Goal: Information Seeking & Learning: Learn about a topic

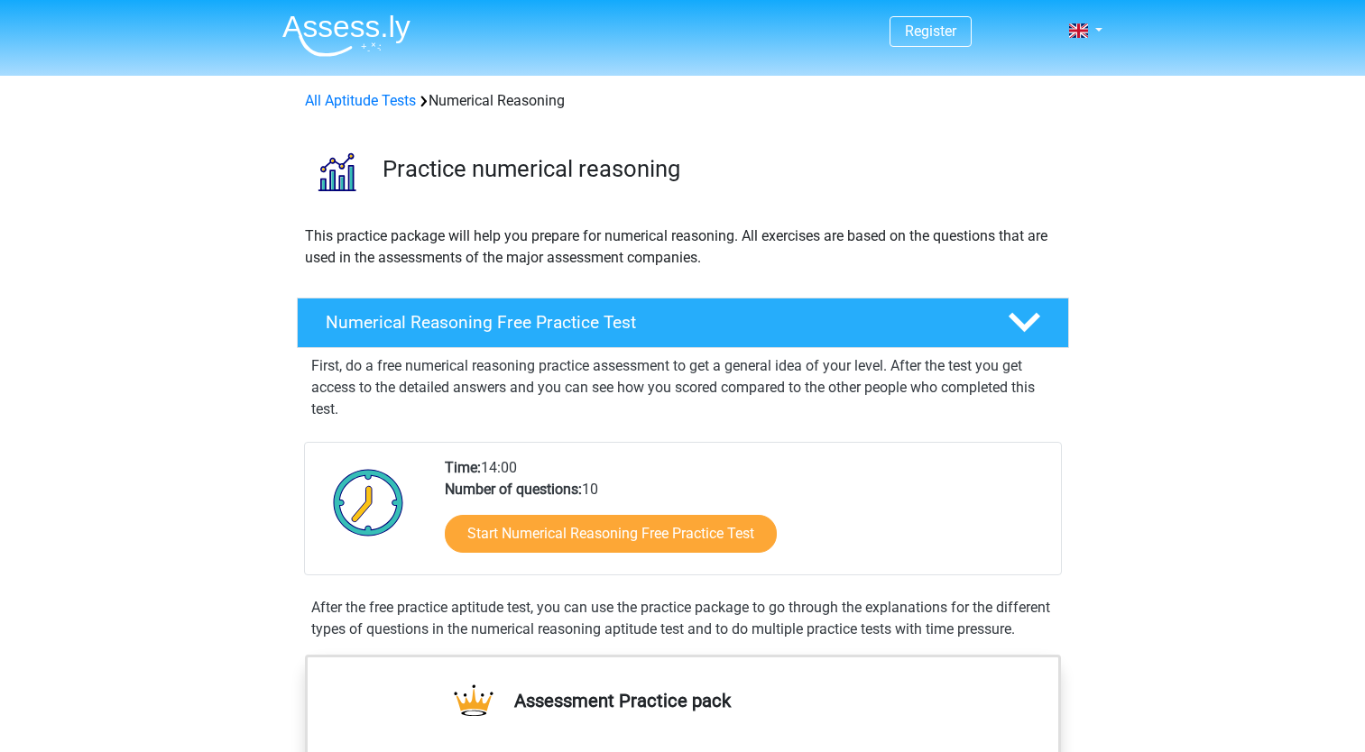
scroll to position [90, 0]
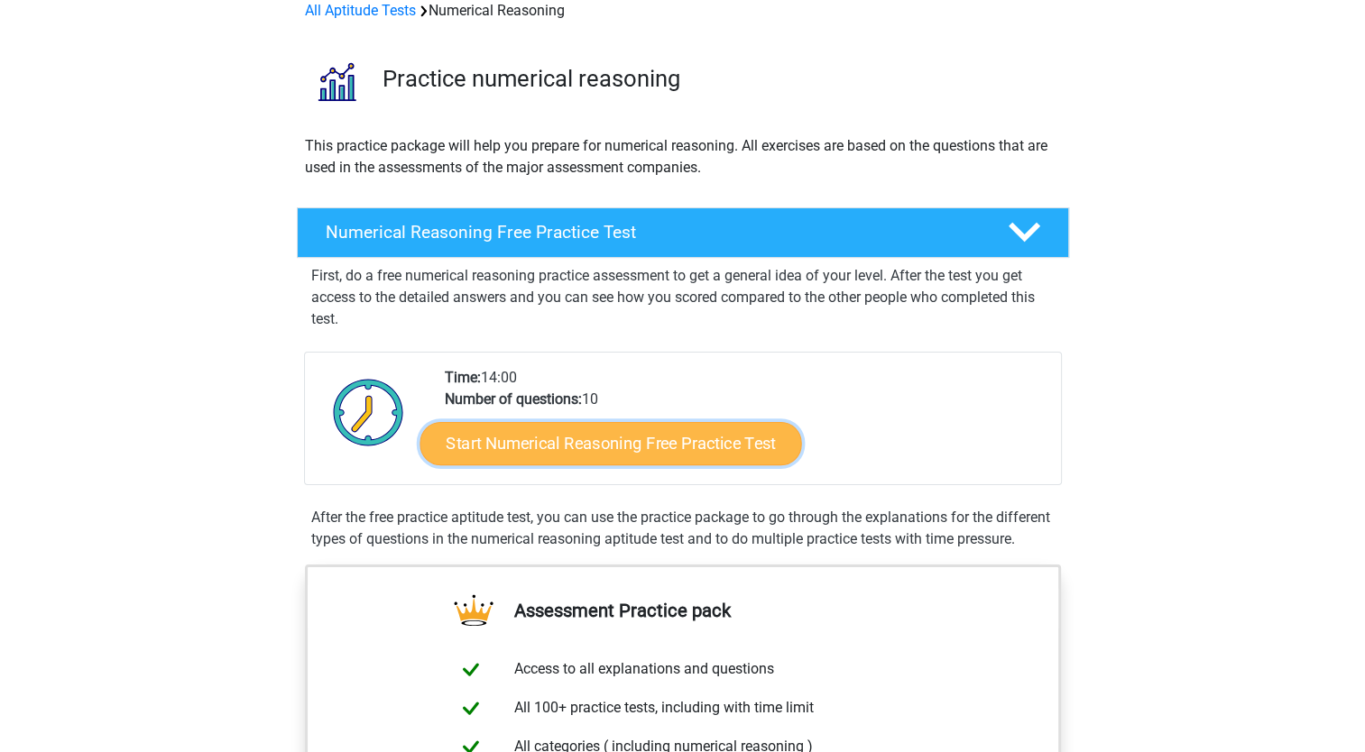
click at [559, 438] on link "Start Numerical Reasoning Free Practice Test" at bounding box center [610, 442] width 382 height 43
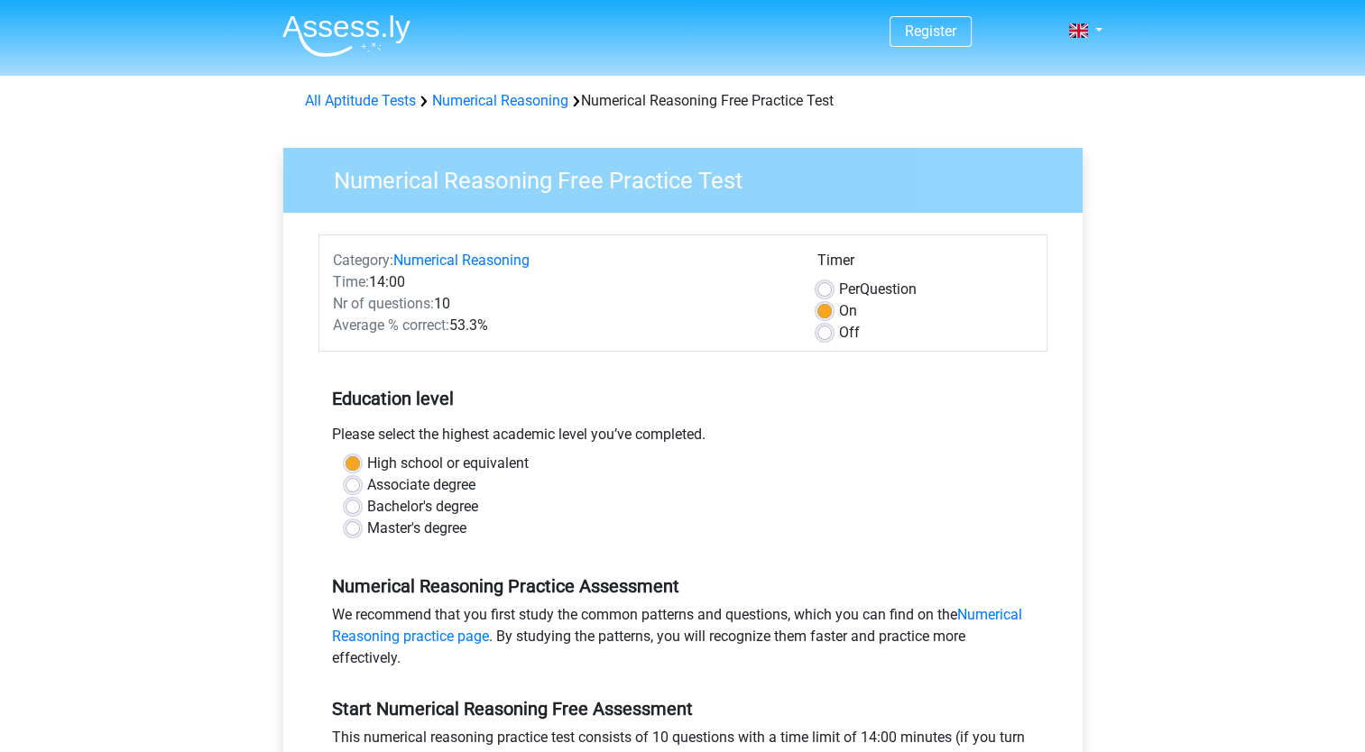
scroll to position [90, 0]
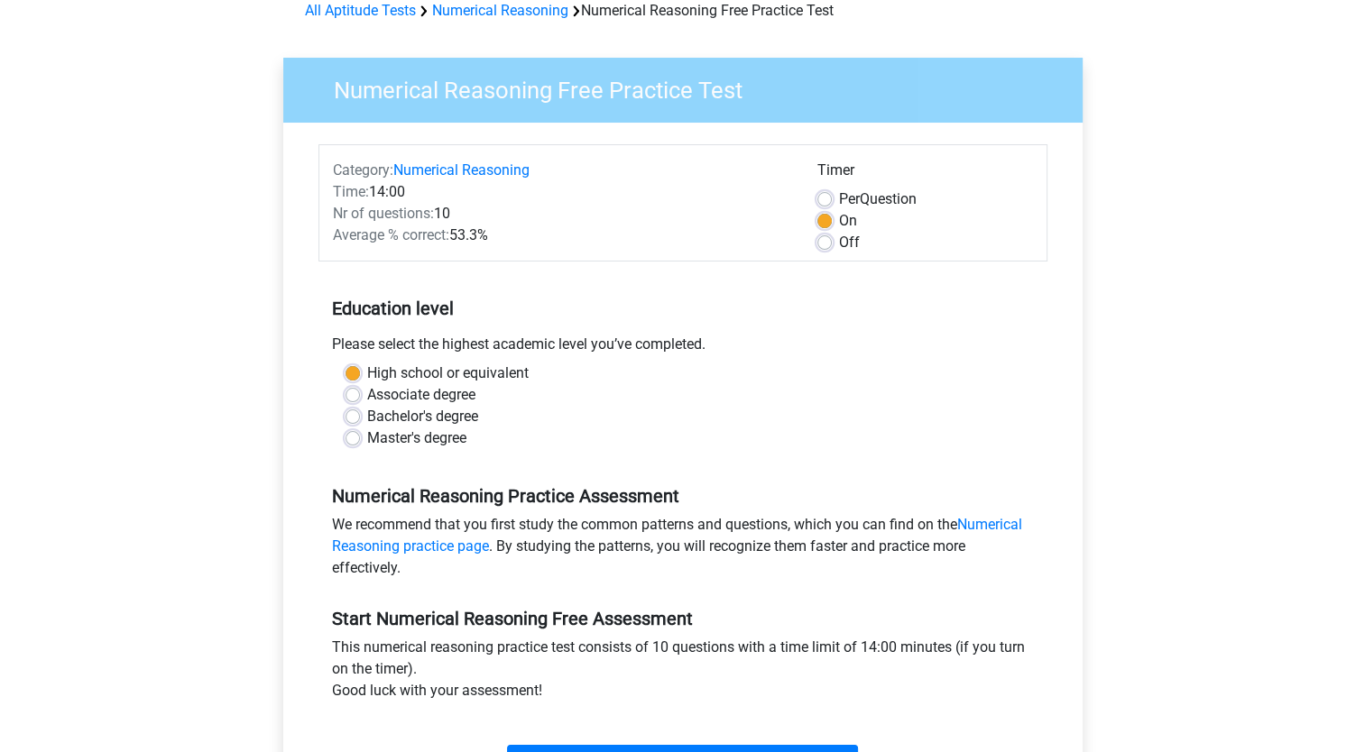
click at [360, 439] on div "Master's degree" at bounding box center [682, 439] width 675 height 22
click at [367, 436] on label "Master's degree" at bounding box center [416, 439] width 99 height 22
click at [357, 436] on input "Master's degree" at bounding box center [352, 437] width 14 height 18
radio input "true"
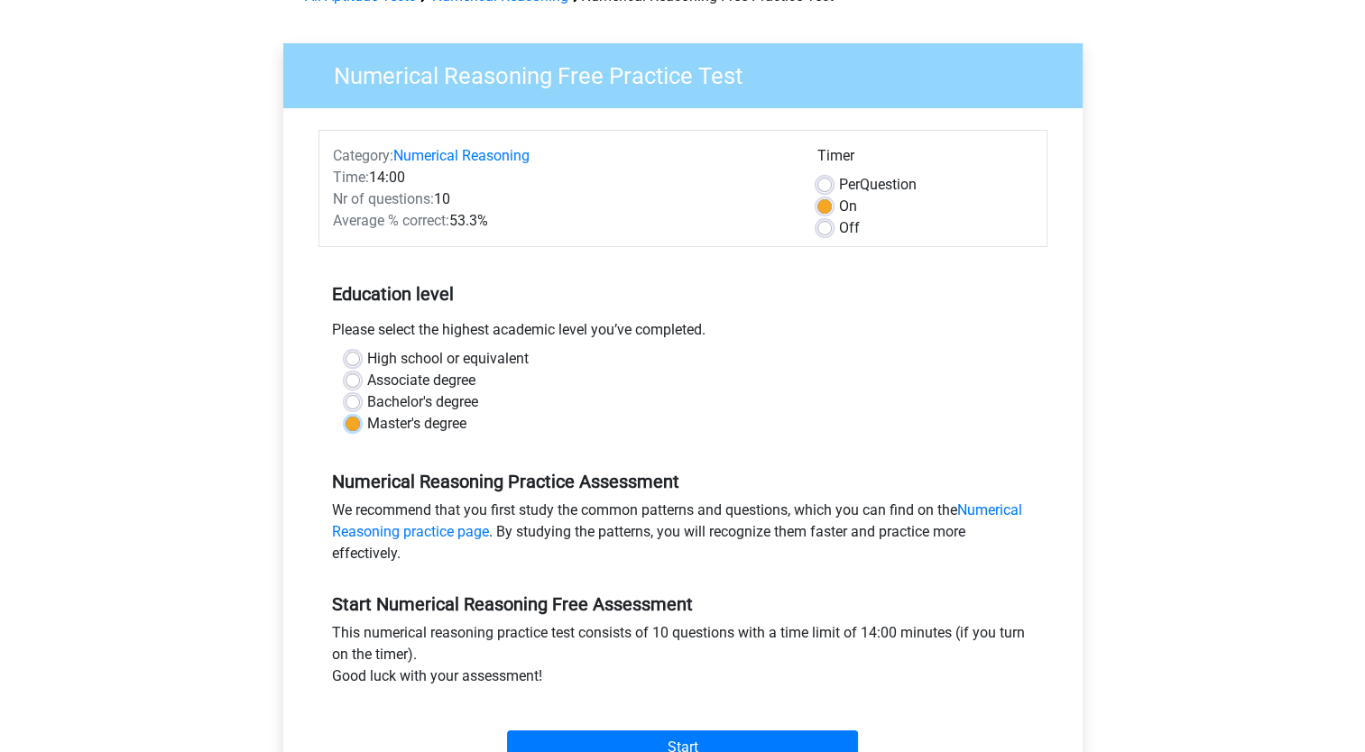
scroll to position [361, 0]
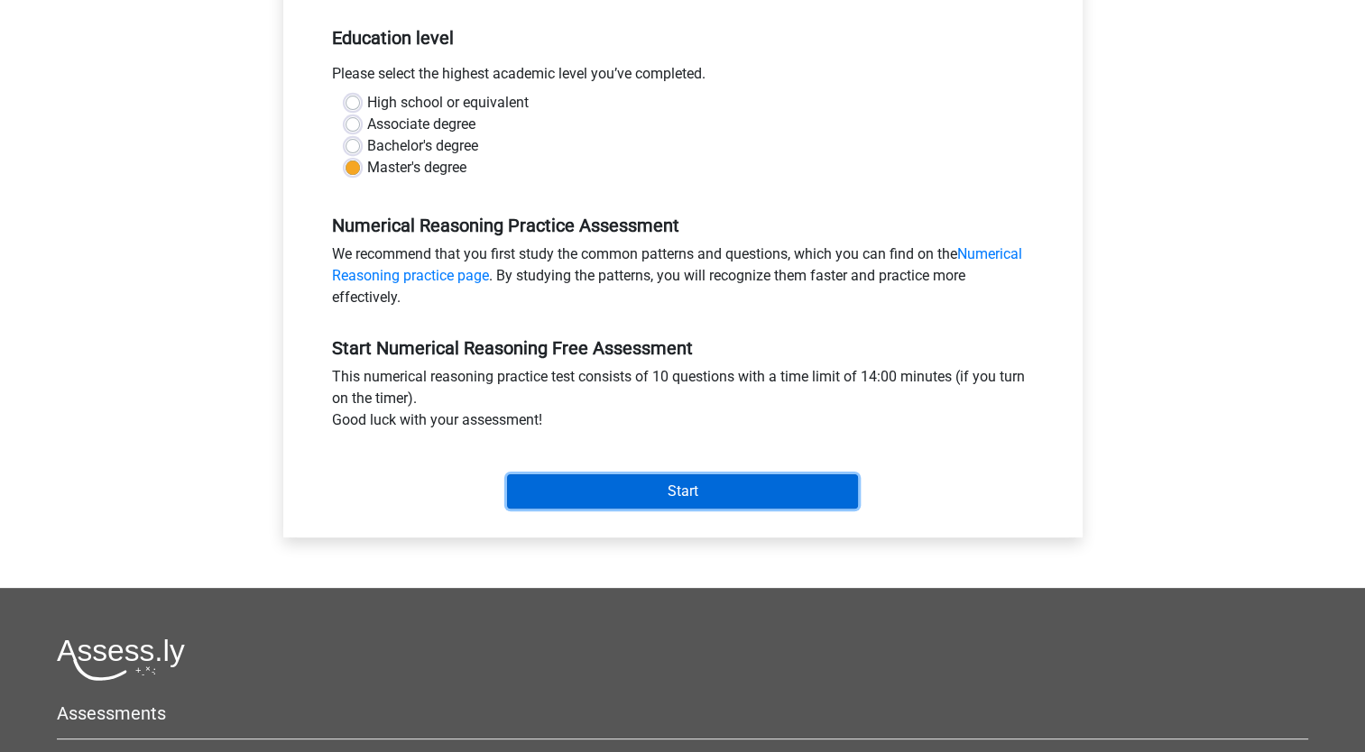
click at [611, 496] on input "Start" at bounding box center [682, 491] width 351 height 34
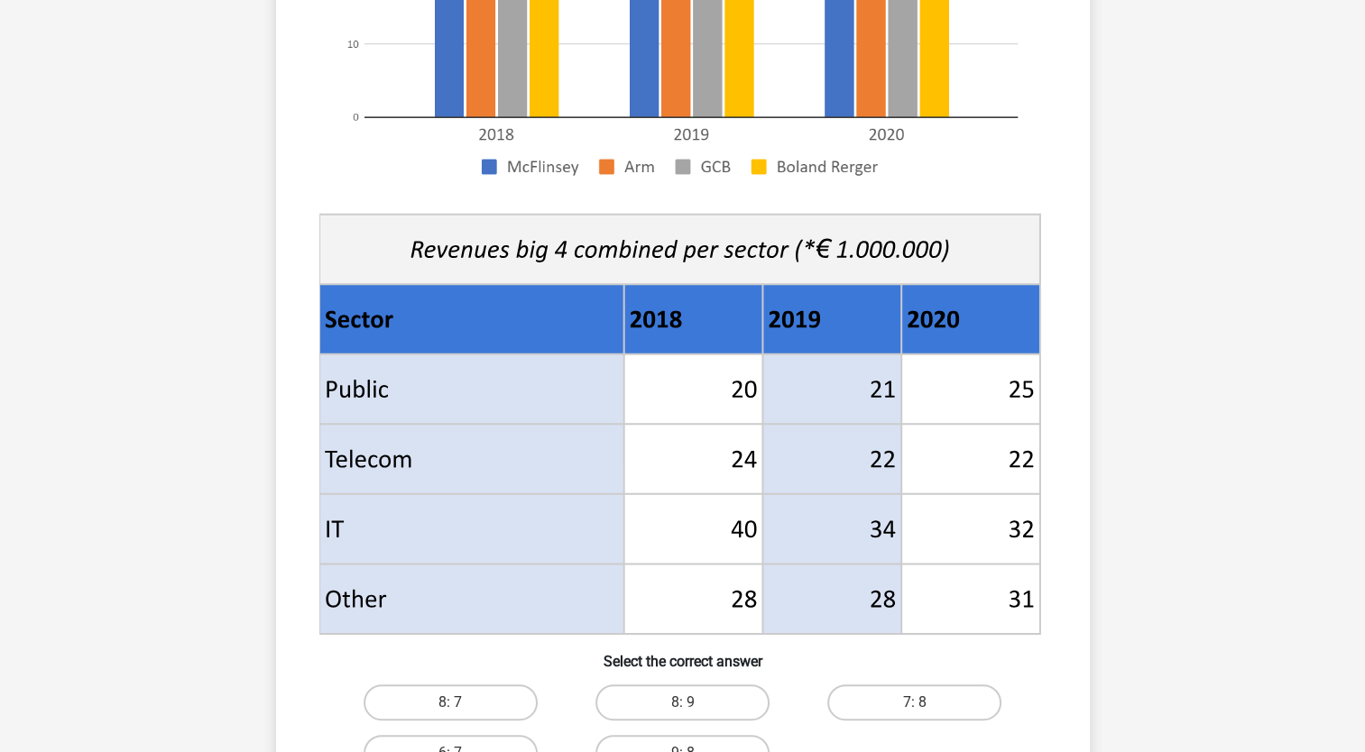
scroll to position [541, 0]
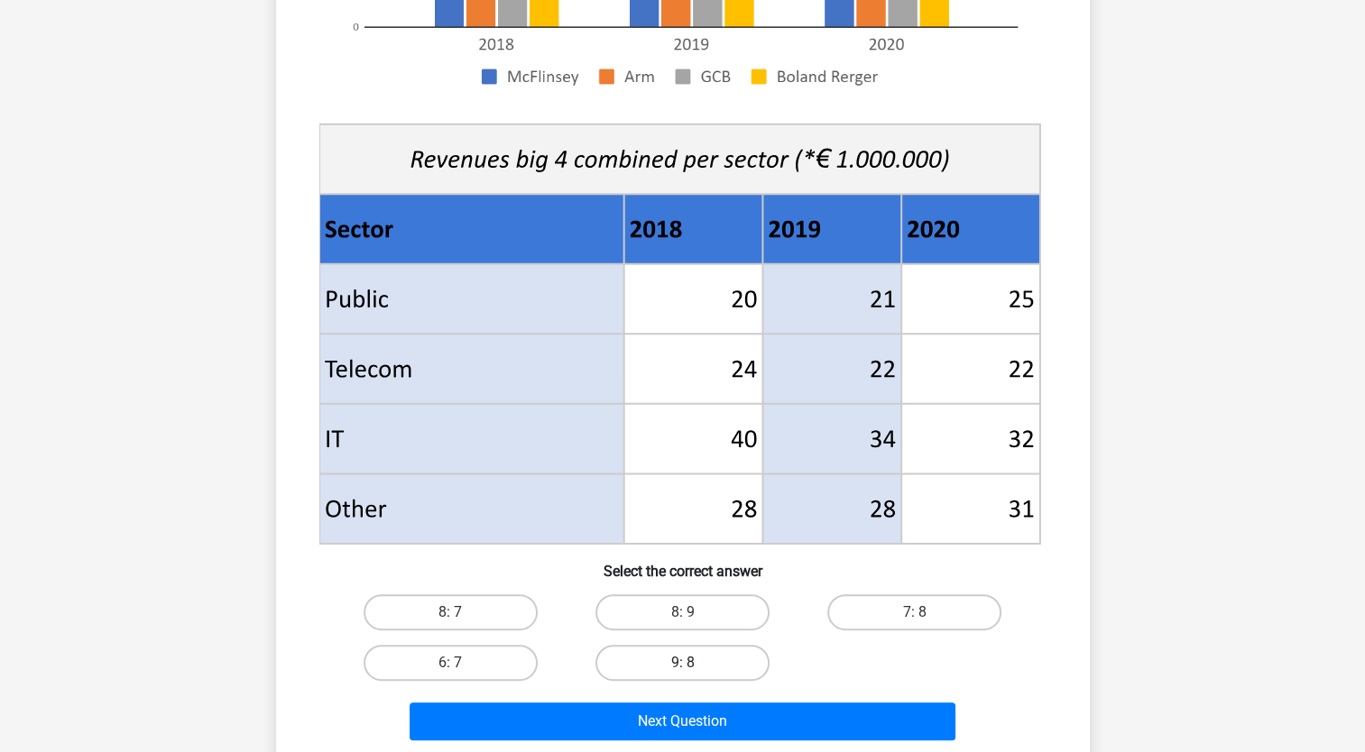
click at [696, 667] on label "9: 8" at bounding box center [682, 663] width 174 height 36
click at [694, 667] on input "9: 8" at bounding box center [688, 669] width 12 height 12
radio input "true"
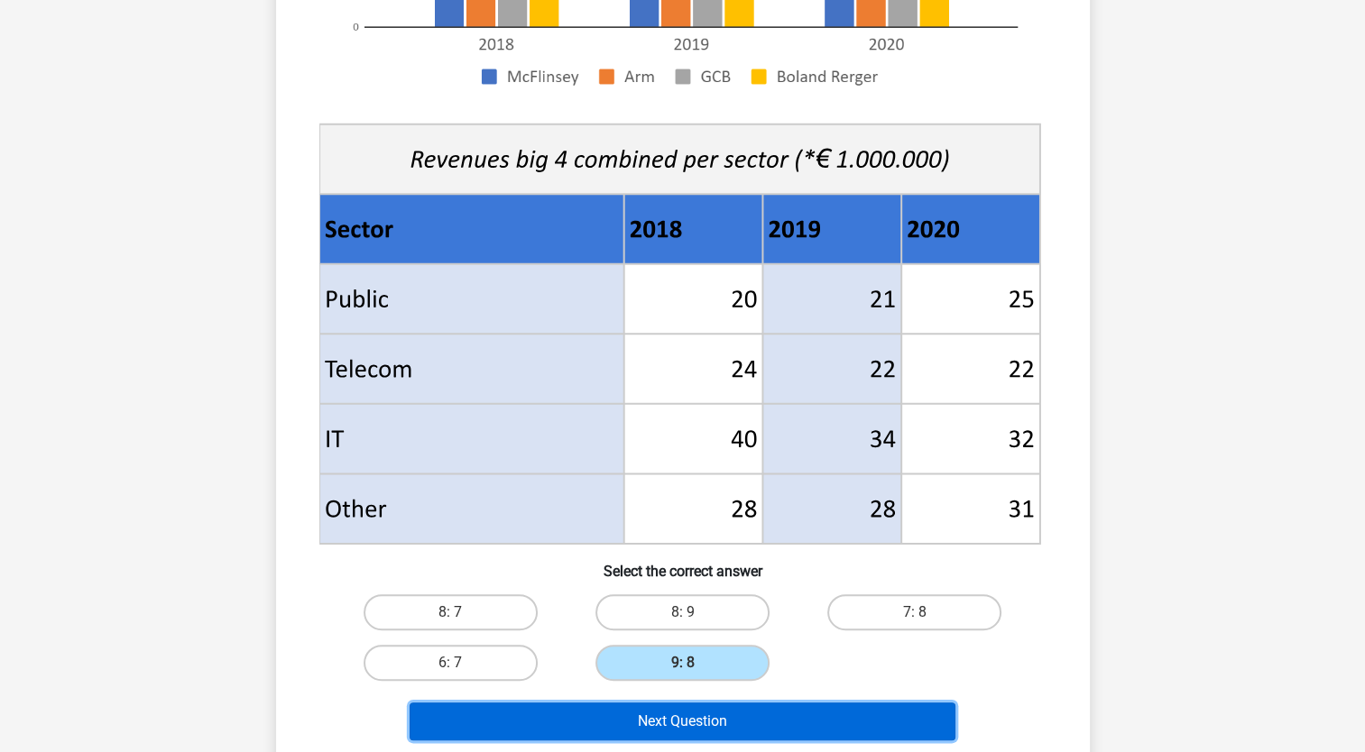
click at [699, 728] on button "Next Question" at bounding box center [683, 722] width 546 height 38
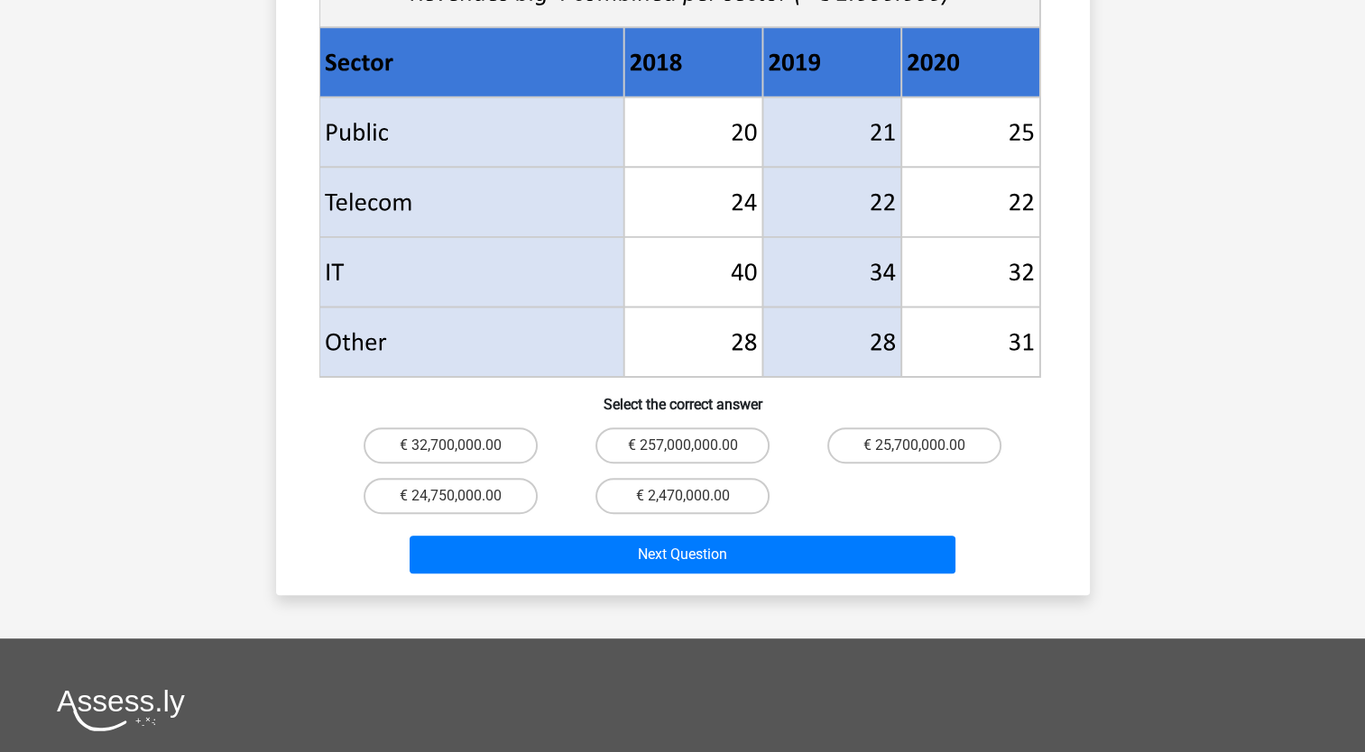
scroll to position [812, 0]
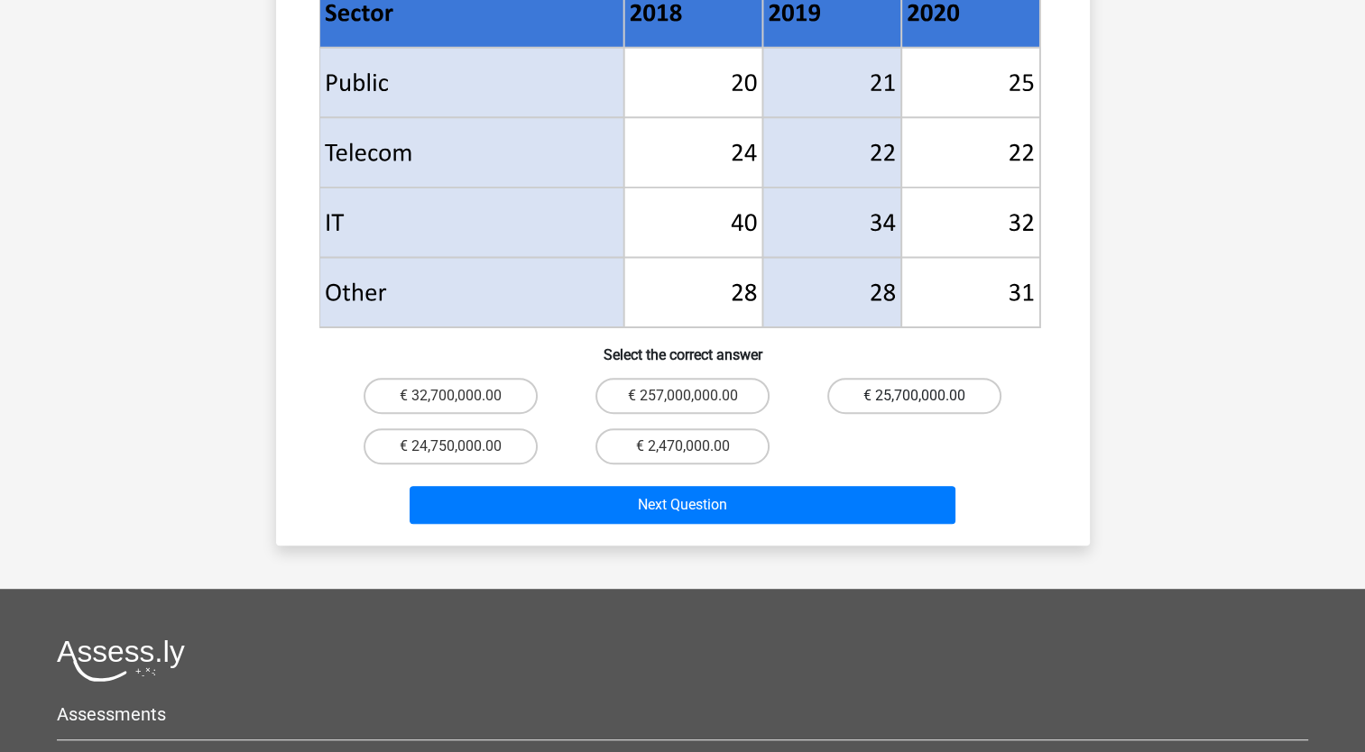
click at [854, 378] on label "€ 25,700,000.00" at bounding box center [914, 396] width 174 height 36
click at [915, 396] on input "€ 25,700,000.00" at bounding box center [921, 402] width 12 height 12
radio input "true"
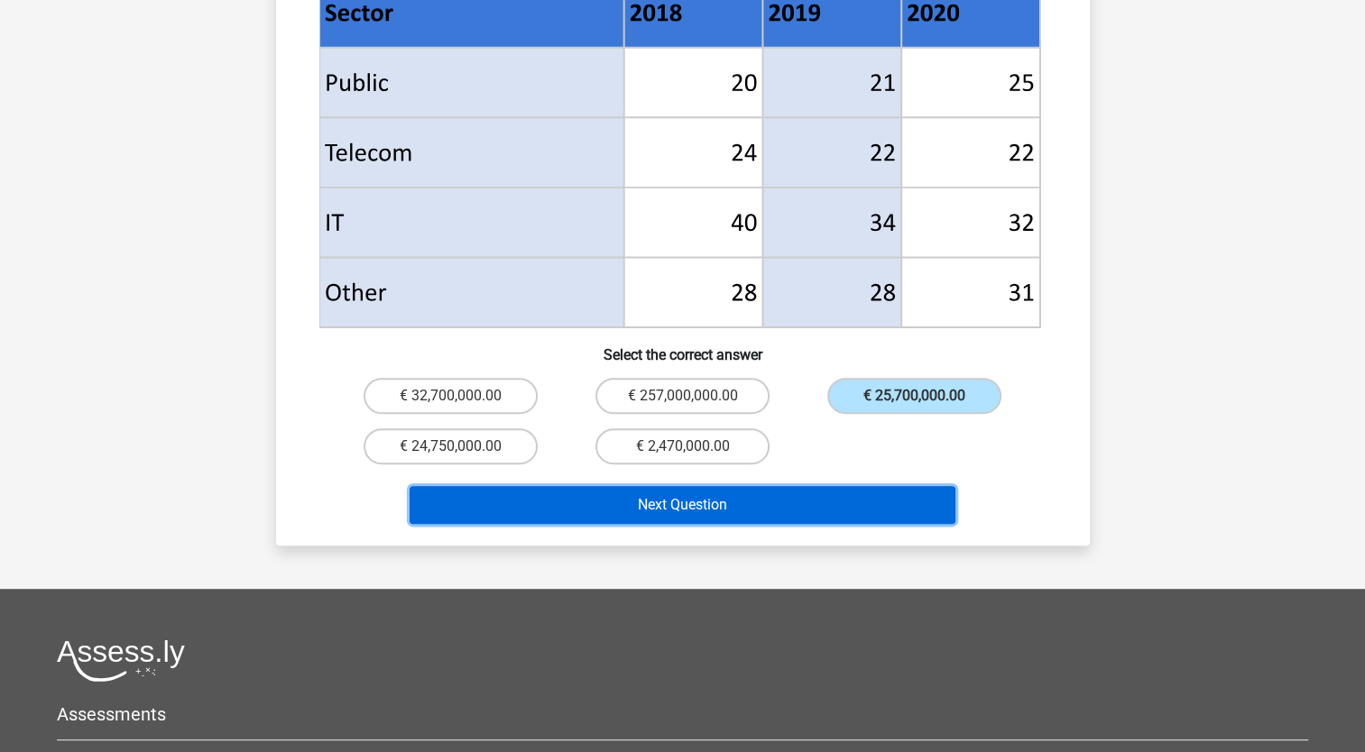
click at [797, 486] on button "Next Question" at bounding box center [683, 505] width 546 height 38
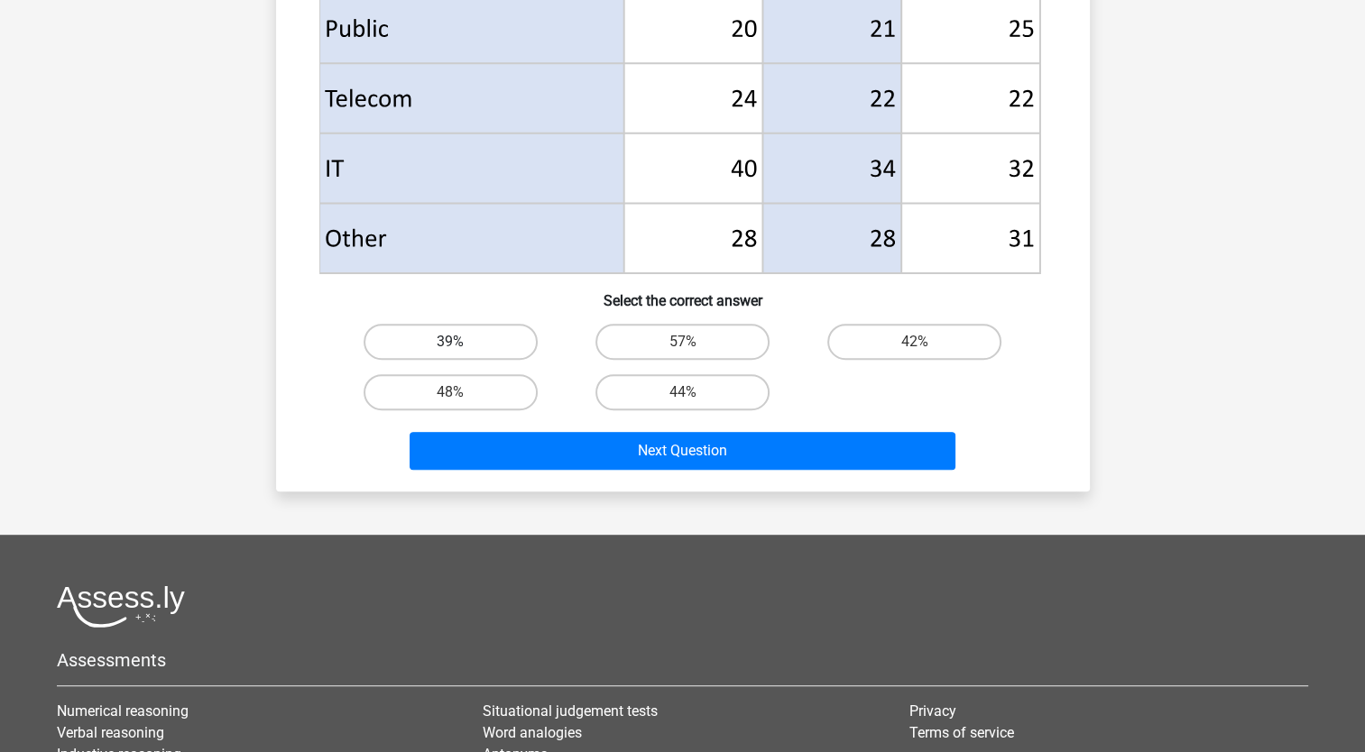
click at [454, 338] on label "39%" at bounding box center [451, 342] width 174 height 36
click at [454, 342] on input "39%" at bounding box center [456, 348] width 12 height 12
radio input "true"
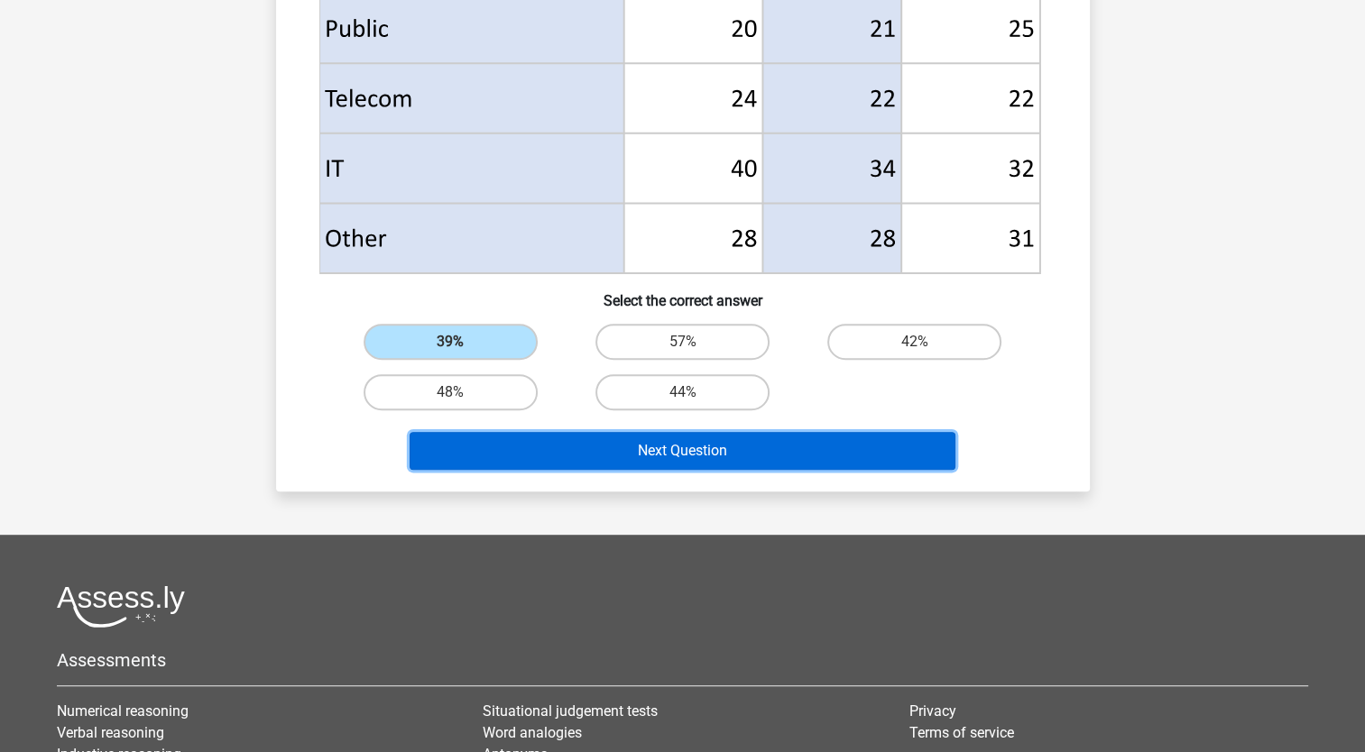
click at [667, 458] on button "Next Question" at bounding box center [683, 451] width 546 height 38
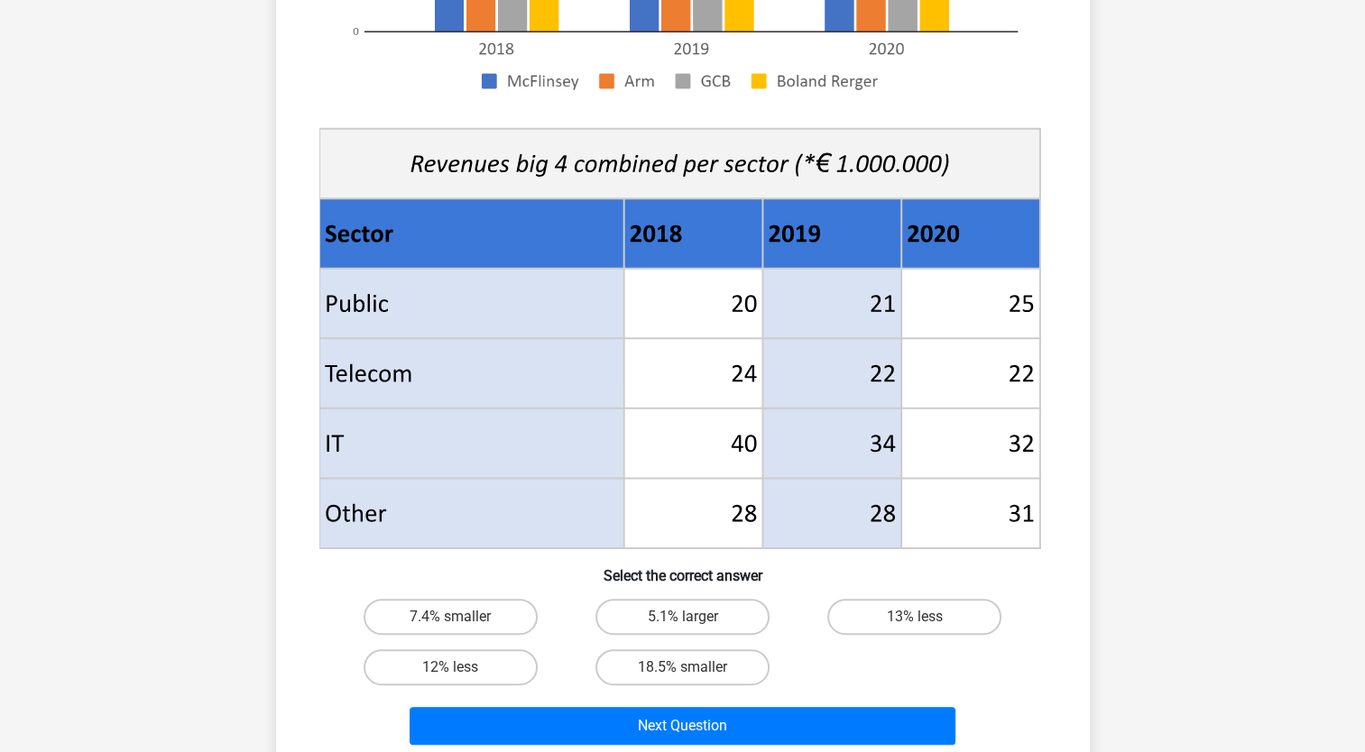
scroll to position [541, 0]
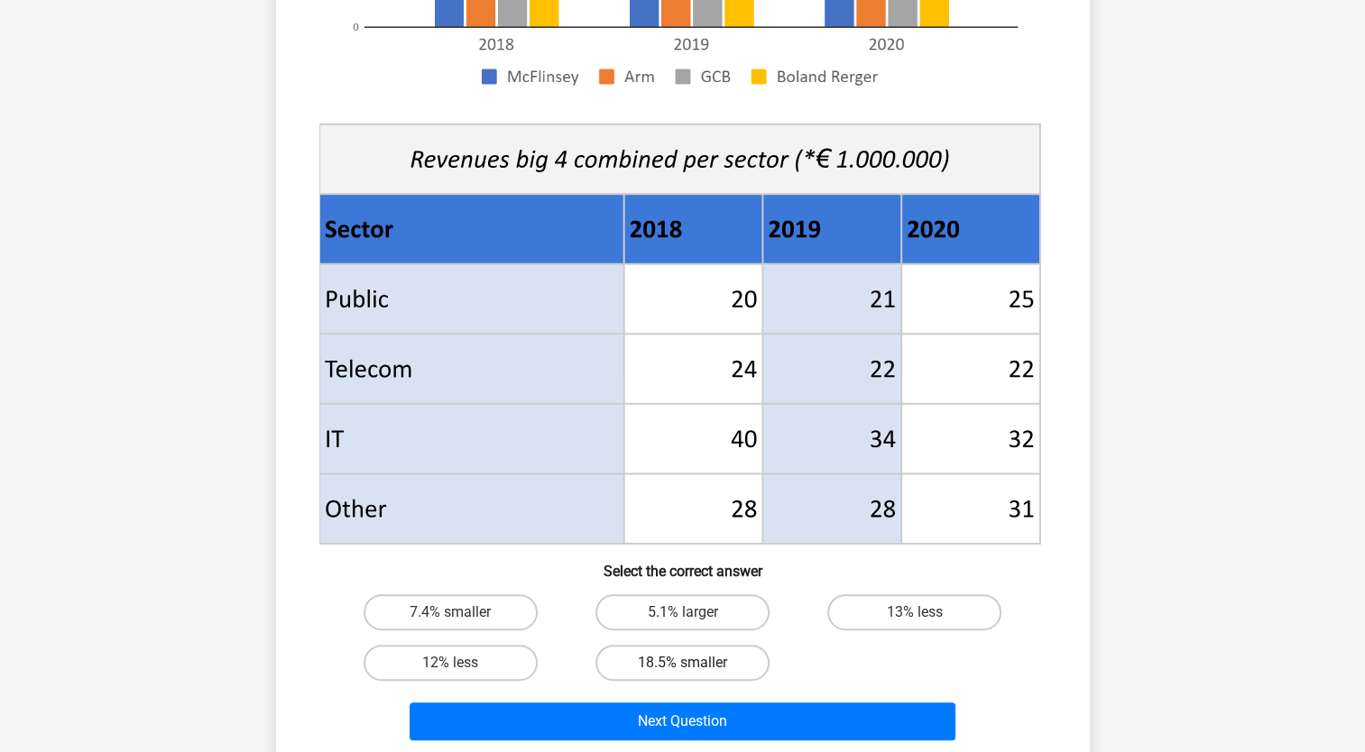
click at [664, 666] on label "18.5% smaller" at bounding box center [682, 663] width 174 height 36
click at [682, 666] on input "18.5% smaller" at bounding box center [688, 669] width 12 height 12
radio input "true"
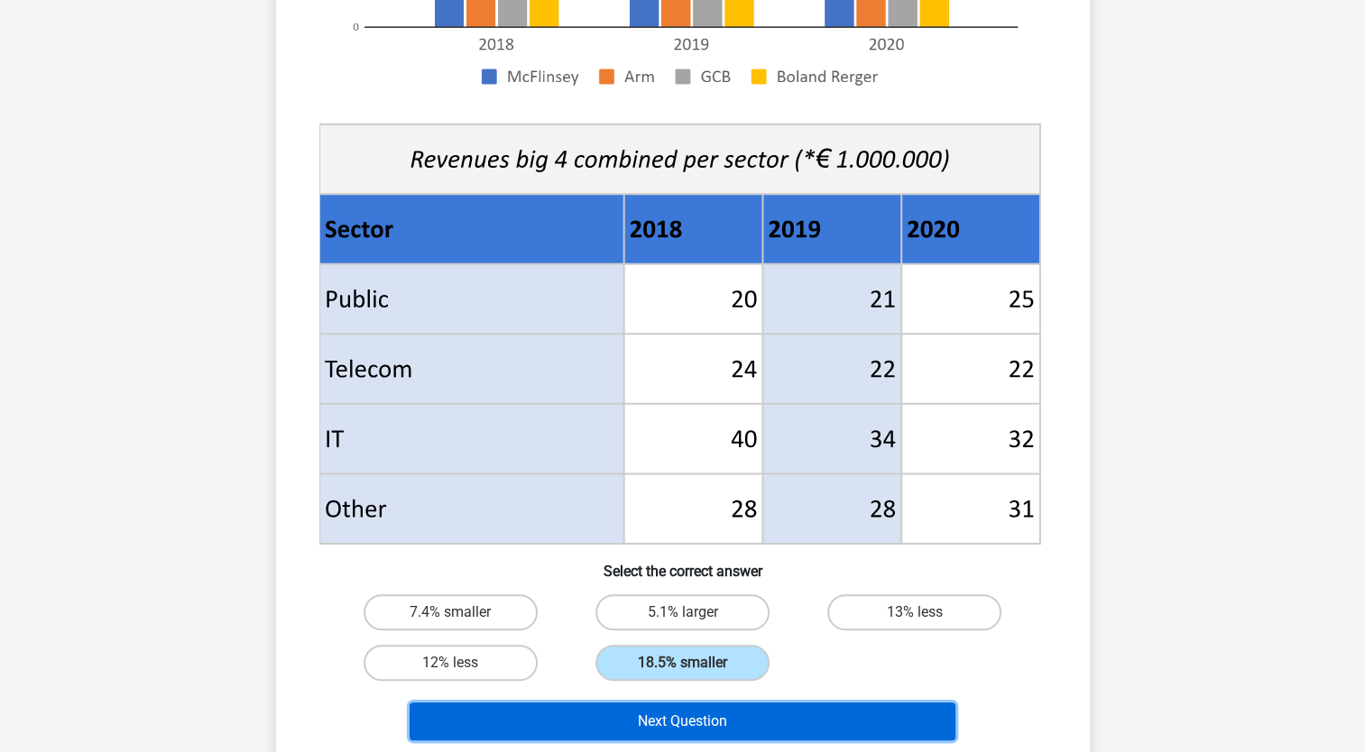
click at [672, 716] on button "Next Question" at bounding box center [683, 722] width 546 height 38
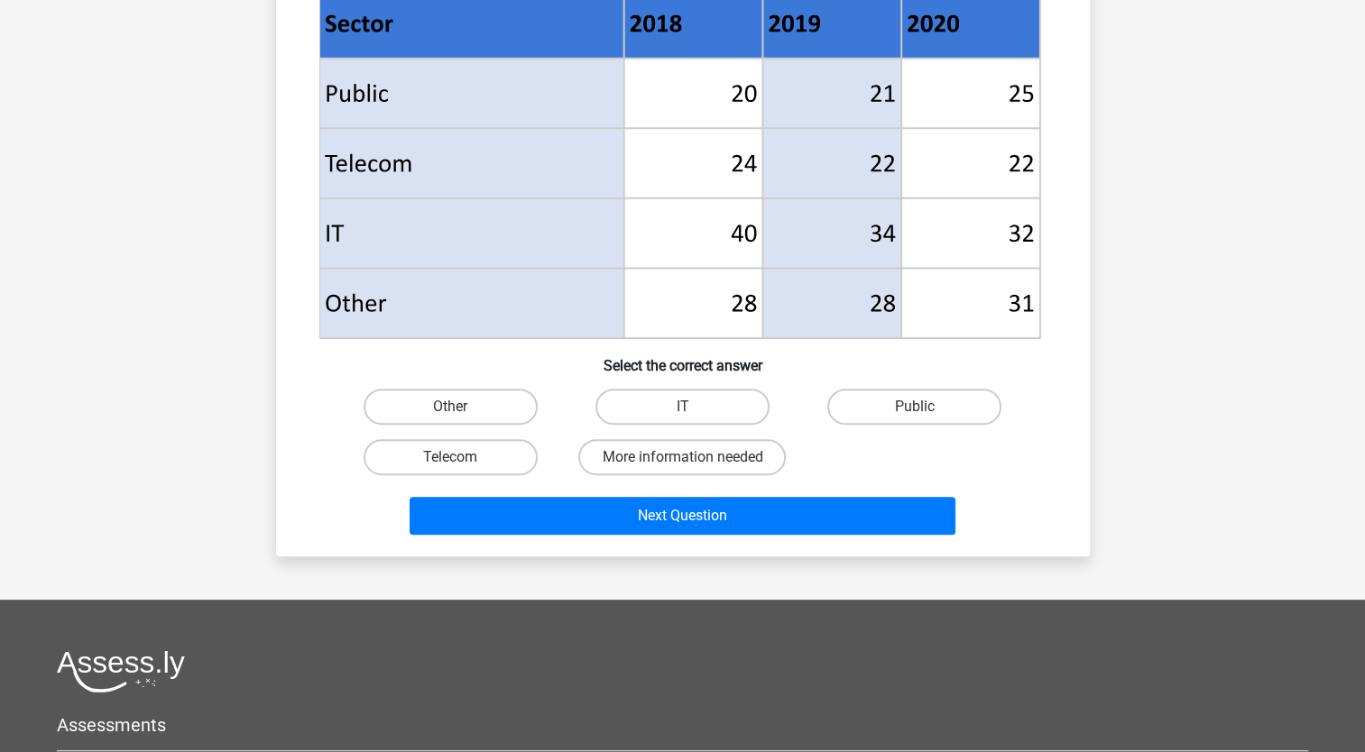
scroll to position [812, 0]
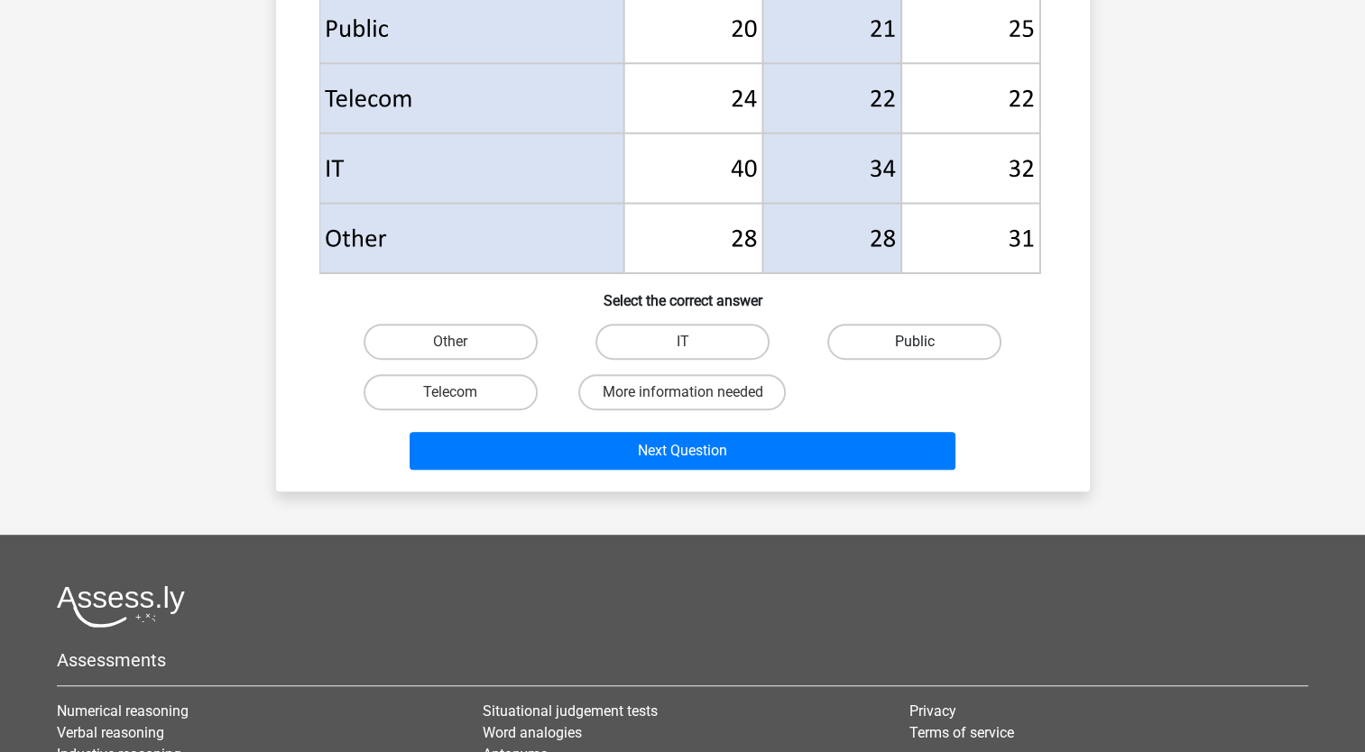
click at [891, 332] on label "Public" at bounding box center [914, 342] width 174 height 36
click at [915, 342] on input "Public" at bounding box center [921, 348] width 12 height 12
radio input "true"
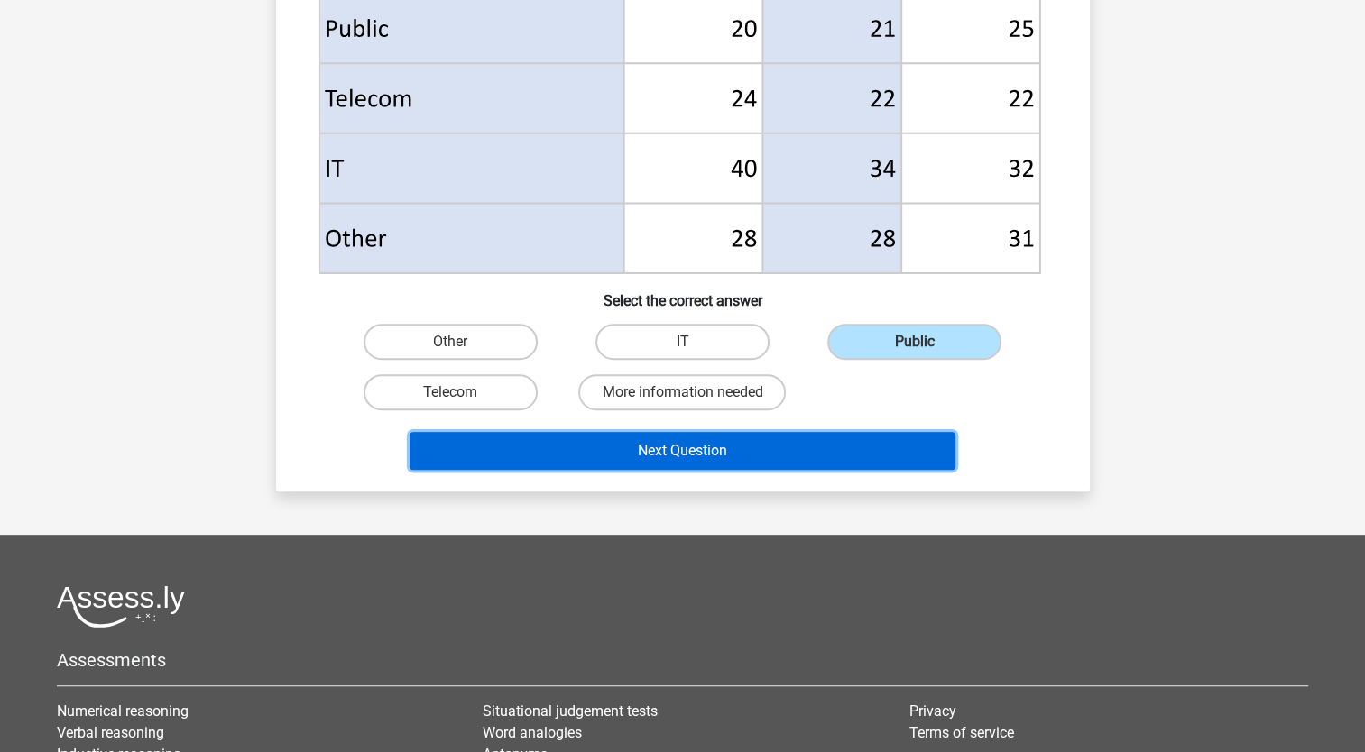
click at [645, 453] on button "Next Question" at bounding box center [683, 451] width 546 height 38
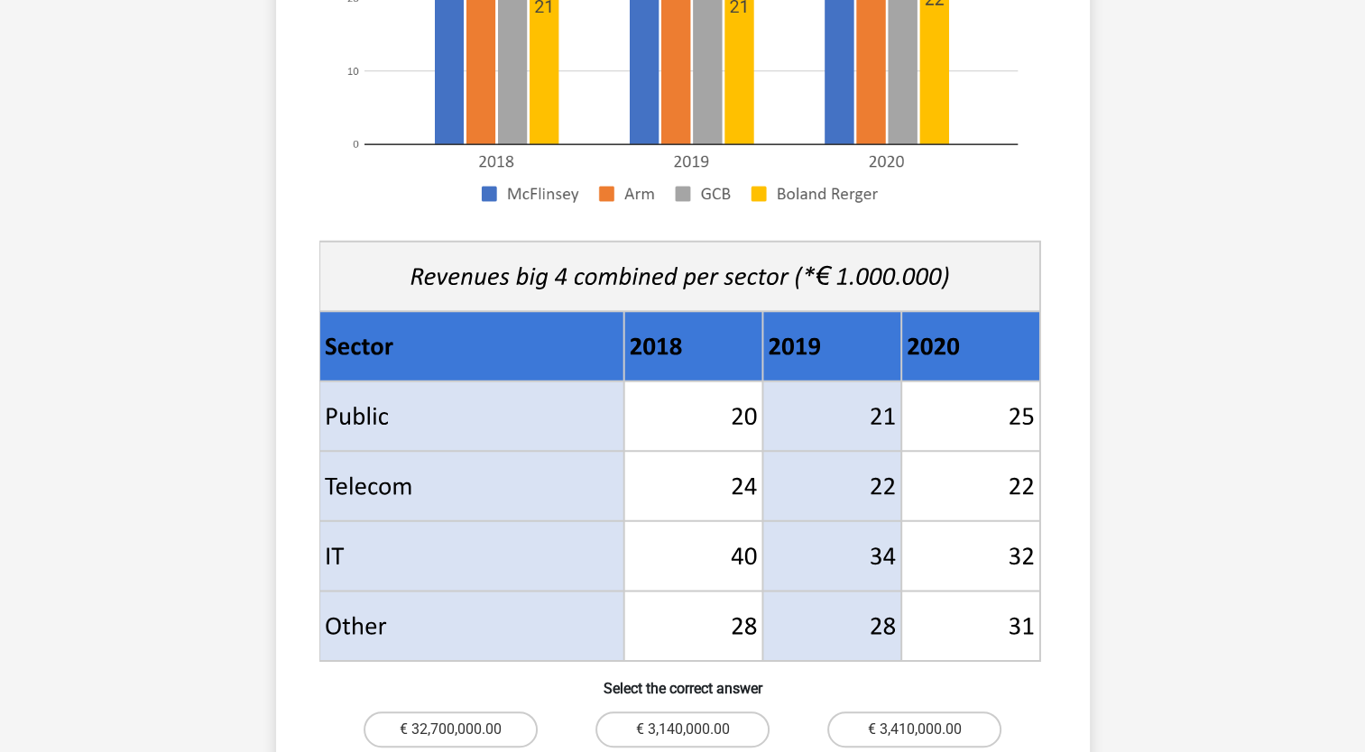
scroll to position [541, 0]
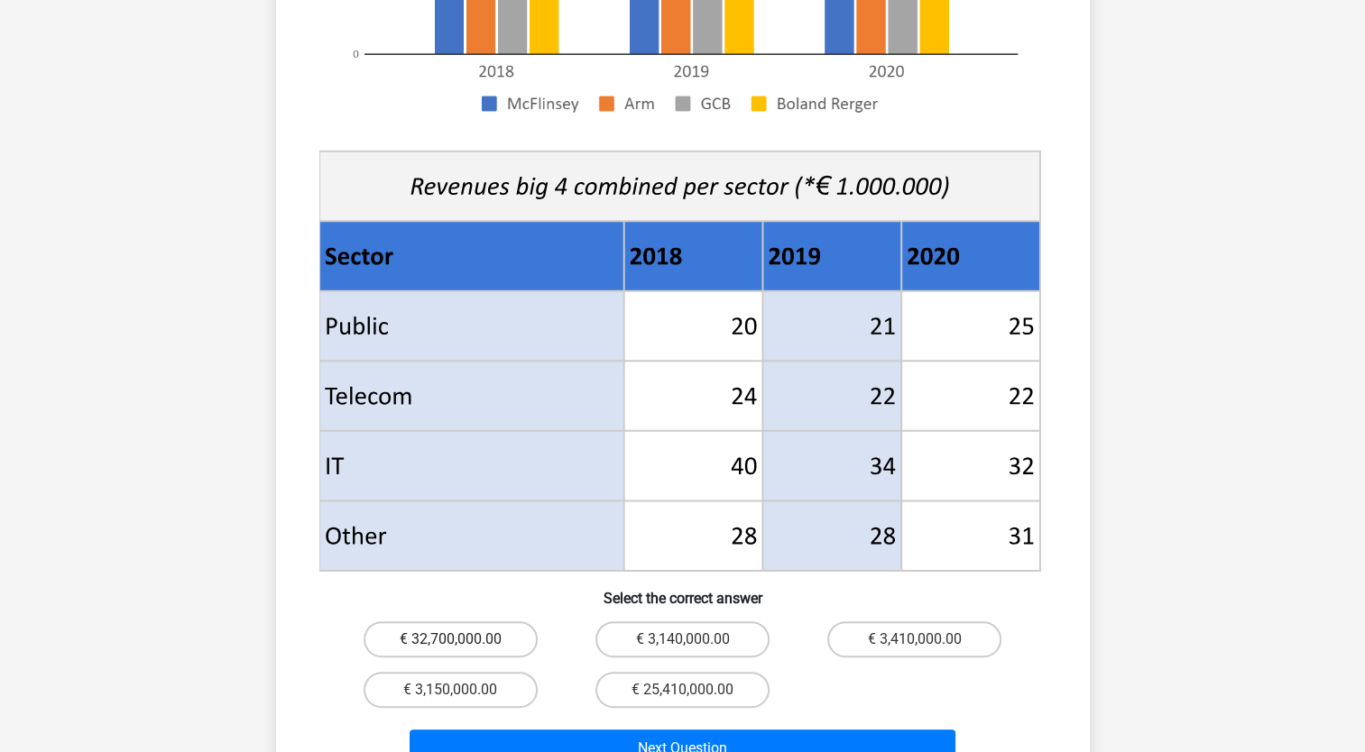
click at [422, 621] on label "€ 32,700,000.00" at bounding box center [451, 639] width 174 height 36
click at [450, 640] on input "€ 32,700,000.00" at bounding box center [456, 646] width 12 height 12
radio input "true"
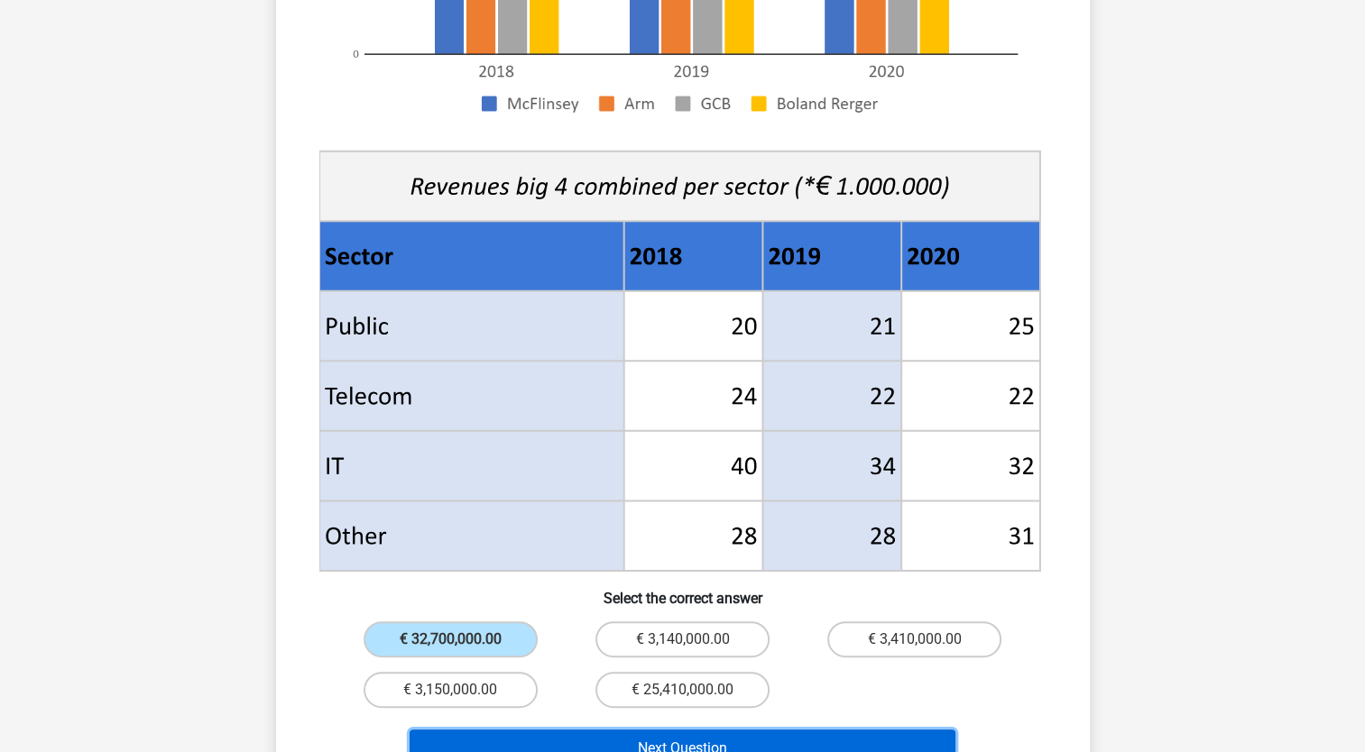
click at [587, 730] on button "Next Question" at bounding box center [683, 749] width 546 height 38
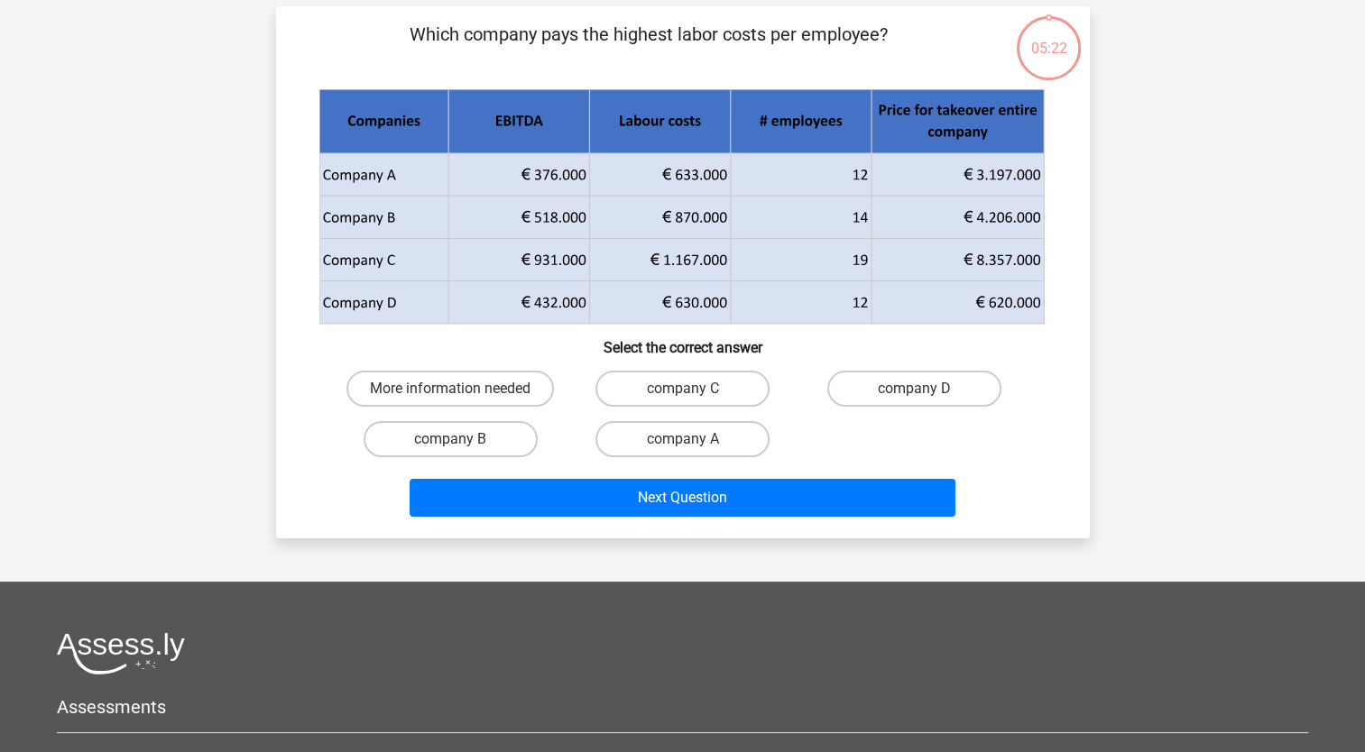
scroll to position [90, 0]
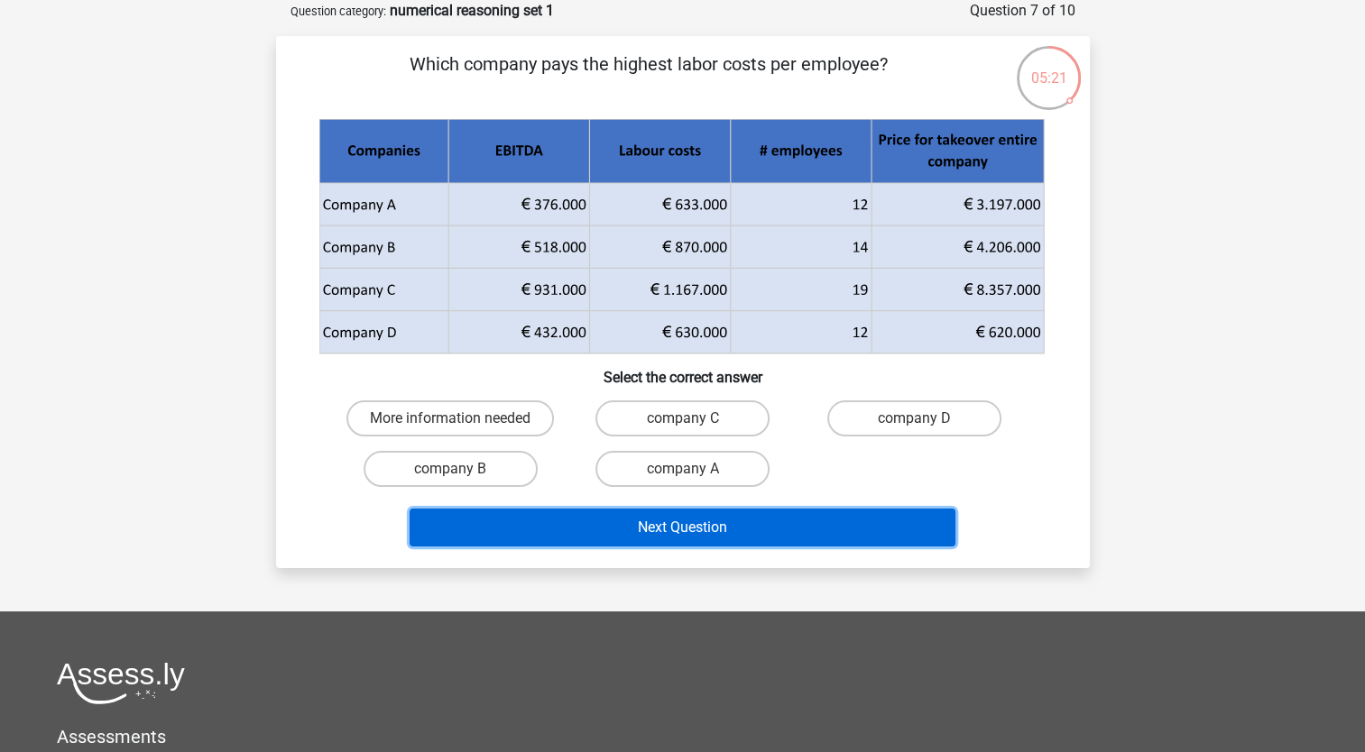
click at [654, 524] on button "Next Question" at bounding box center [683, 528] width 546 height 38
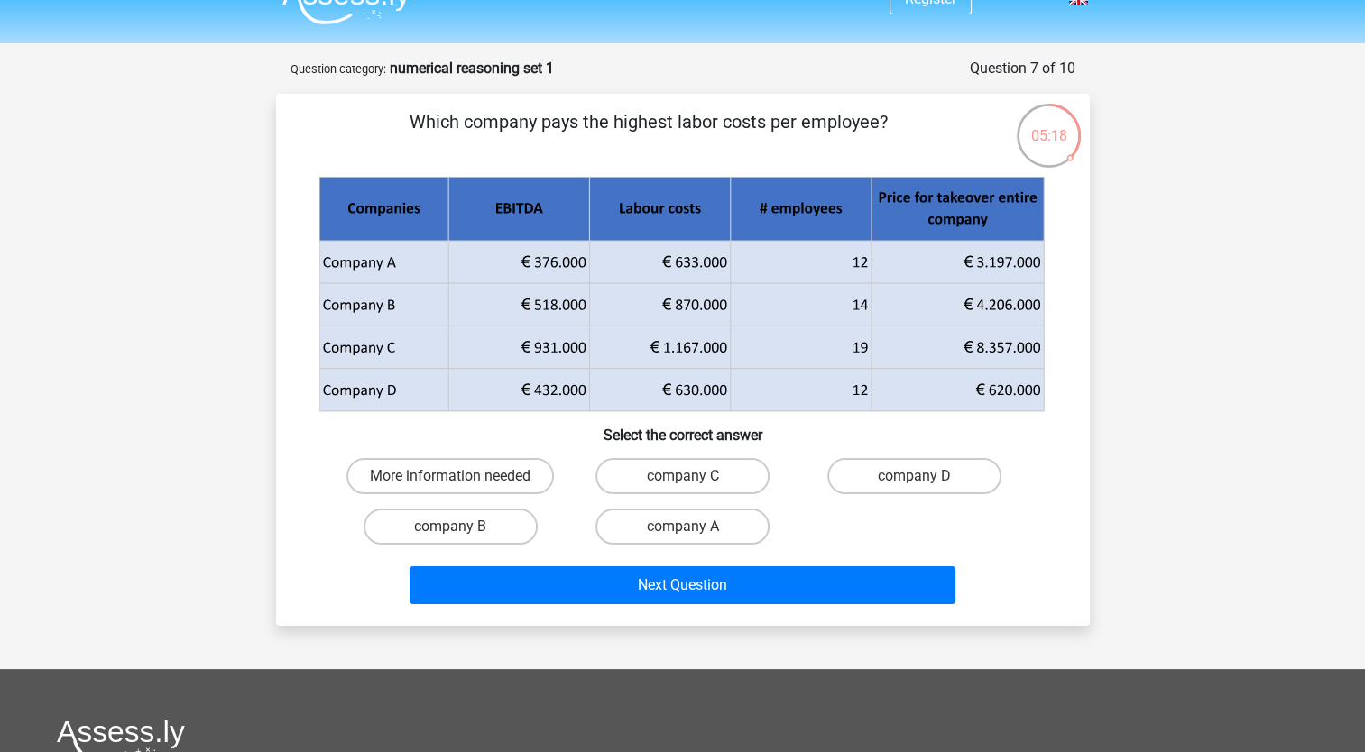
scroll to position [0, 0]
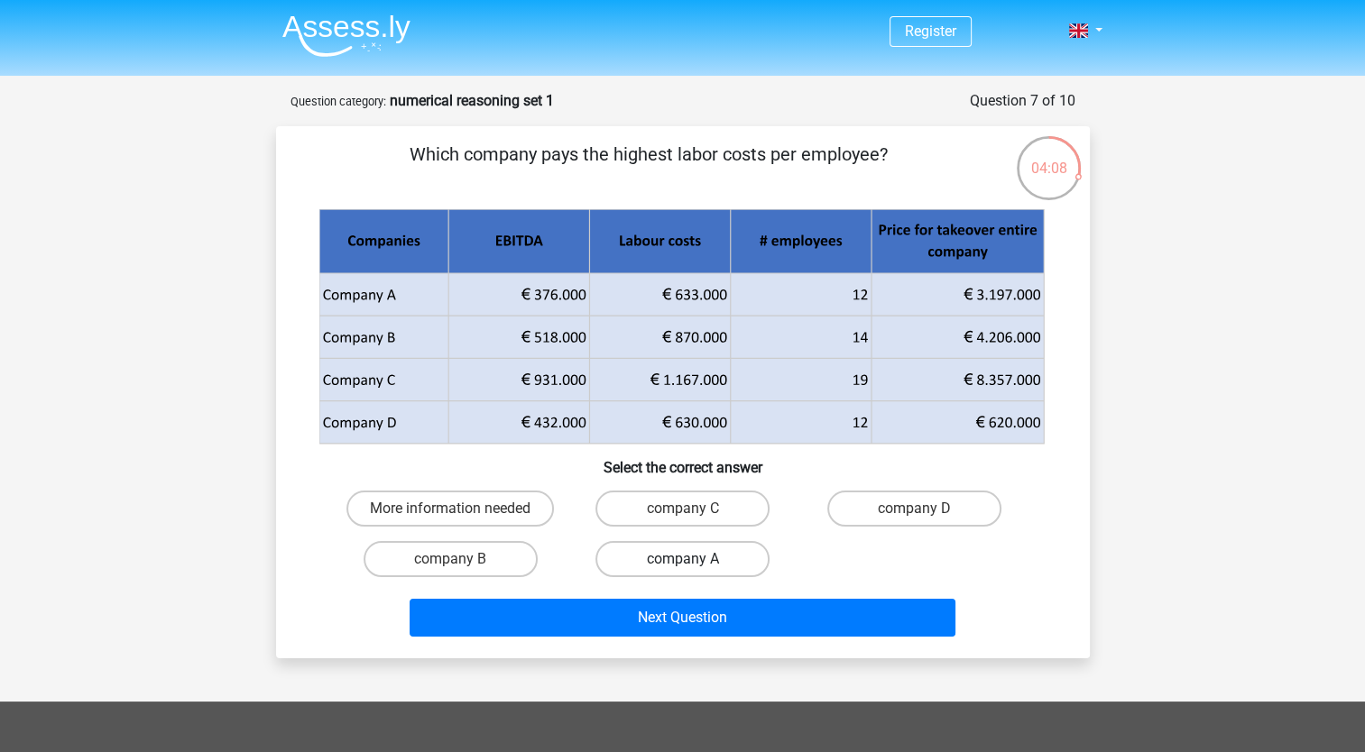
click at [747, 543] on label "company A" at bounding box center [682, 559] width 174 height 36
click at [694, 559] on input "company A" at bounding box center [688, 565] width 12 height 12
radio input "true"
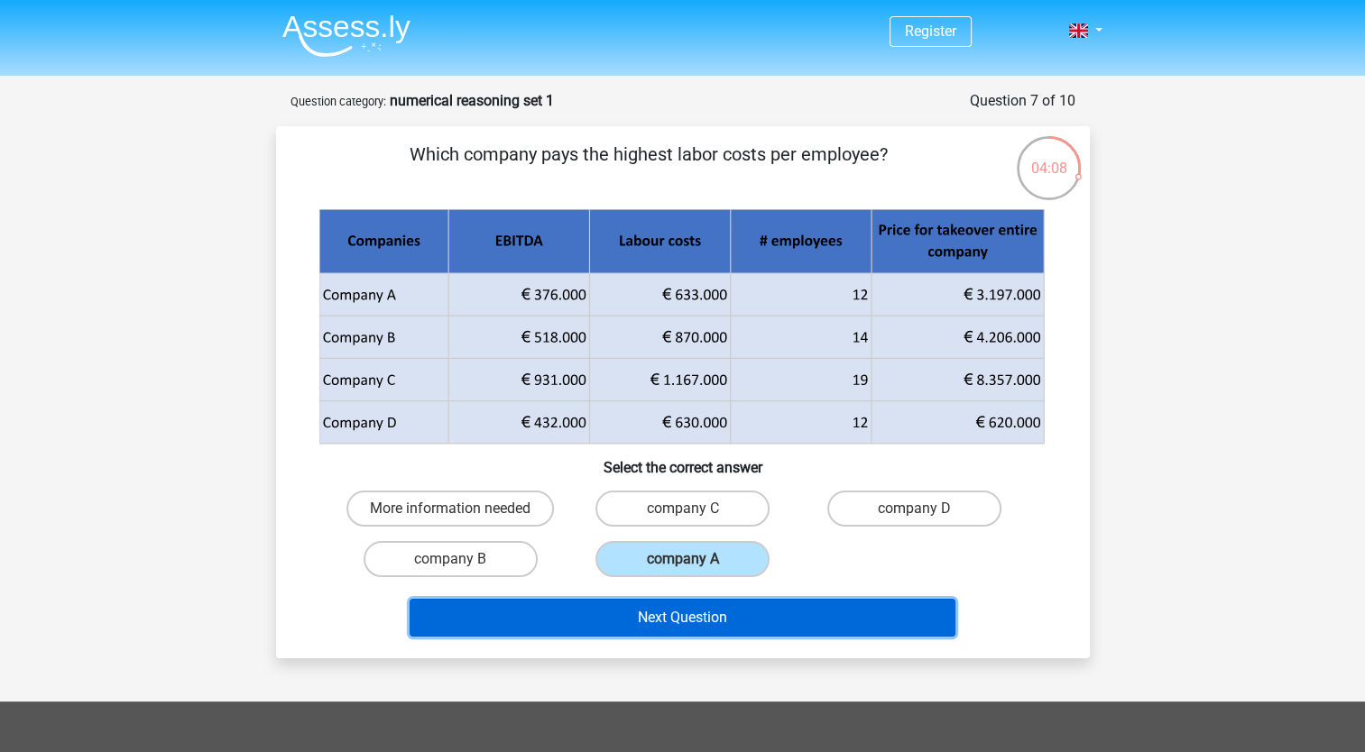
click at [750, 608] on button "Next Question" at bounding box center [683, 618] width 546 height 38
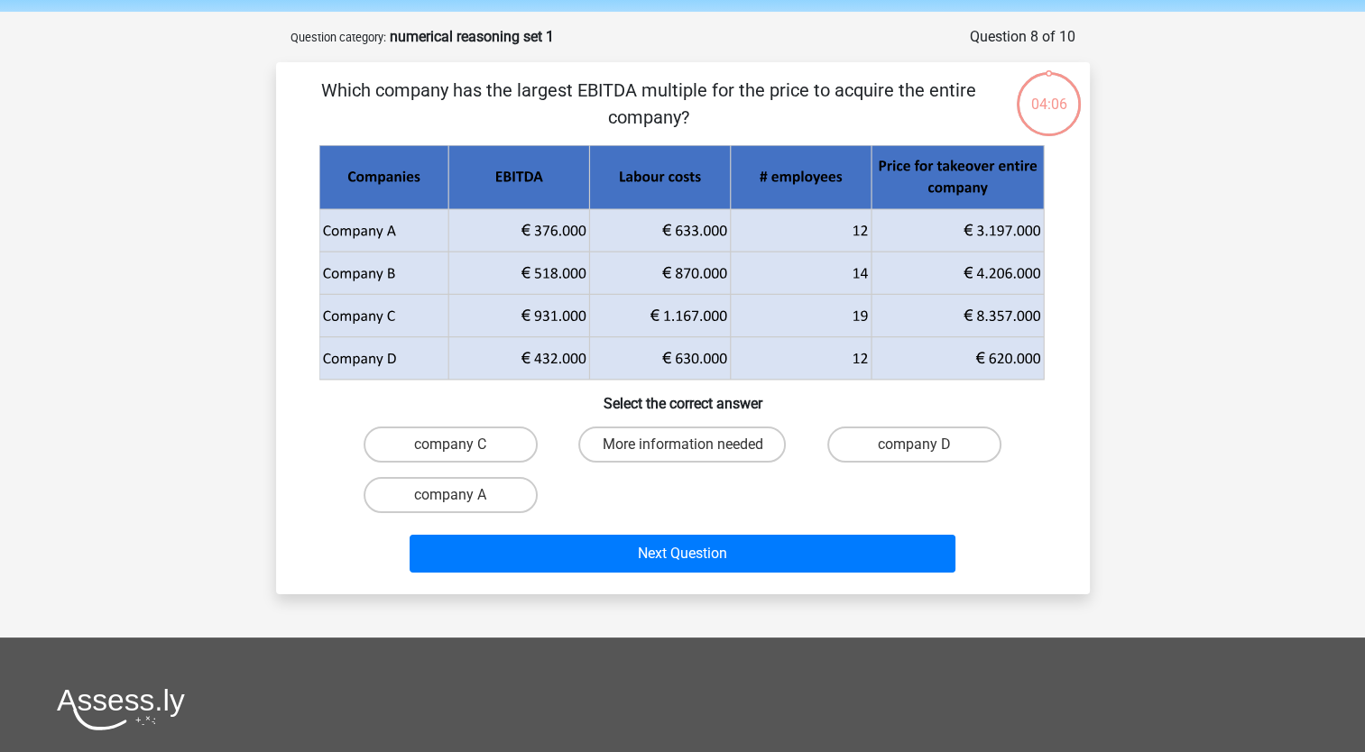
scroll to position [90, 0]
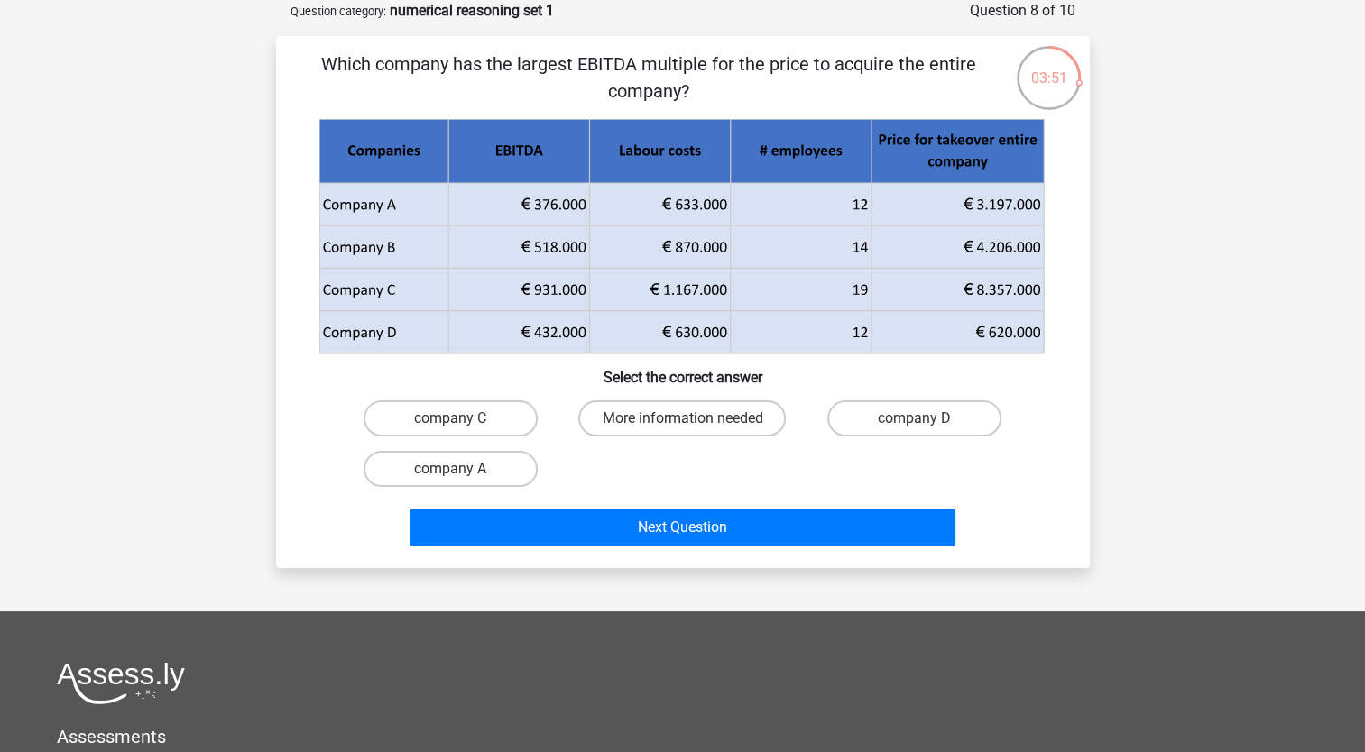
click at [461, 429] on input "company C" at bounding box center [456, 425] width 12 height 12
radio input "true"
click at [708, 418] on label "More information needed" at bounding box center [681, 418] width 207 height 36
click at [694, 419] on input "More information needed" at bounding box center [688, 425] width 12 height 12
radio input "true"
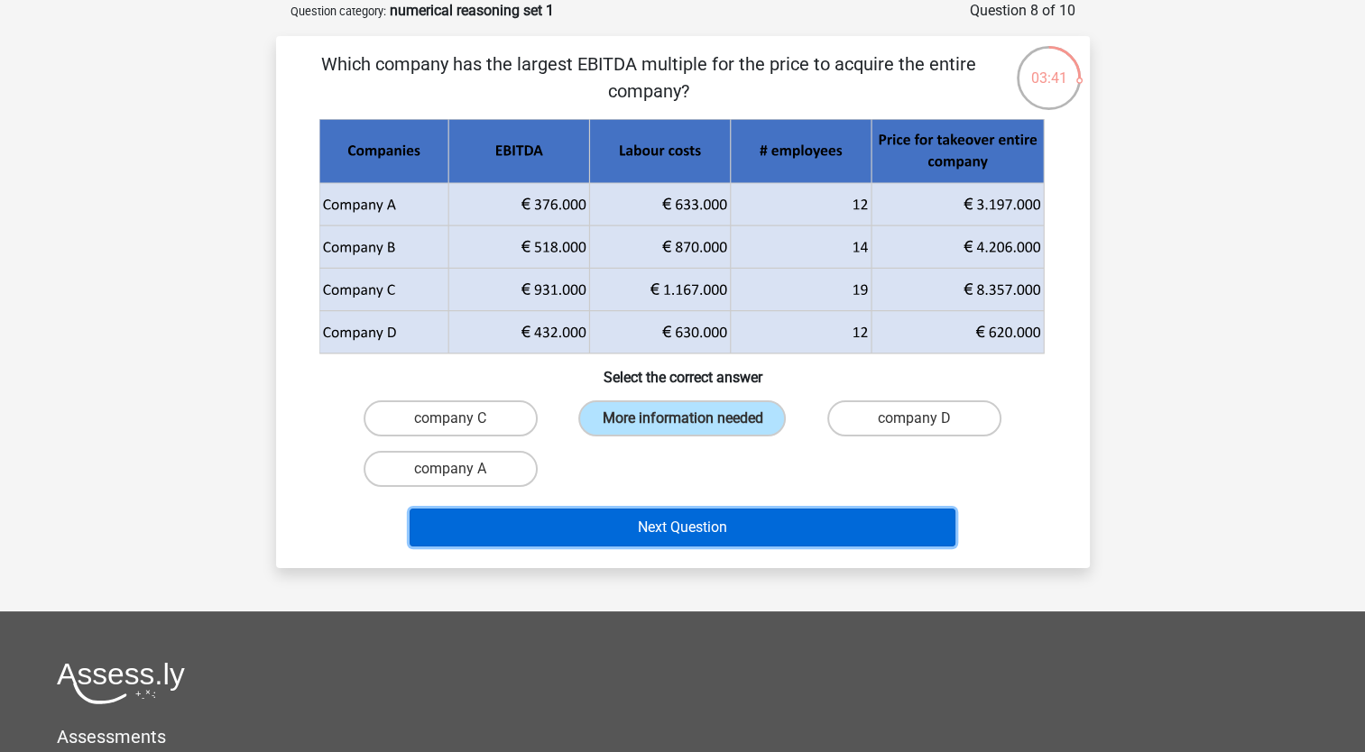
click at [695, 538] on button "Next Question" at bounding box center [683, 528] width 546 height 38
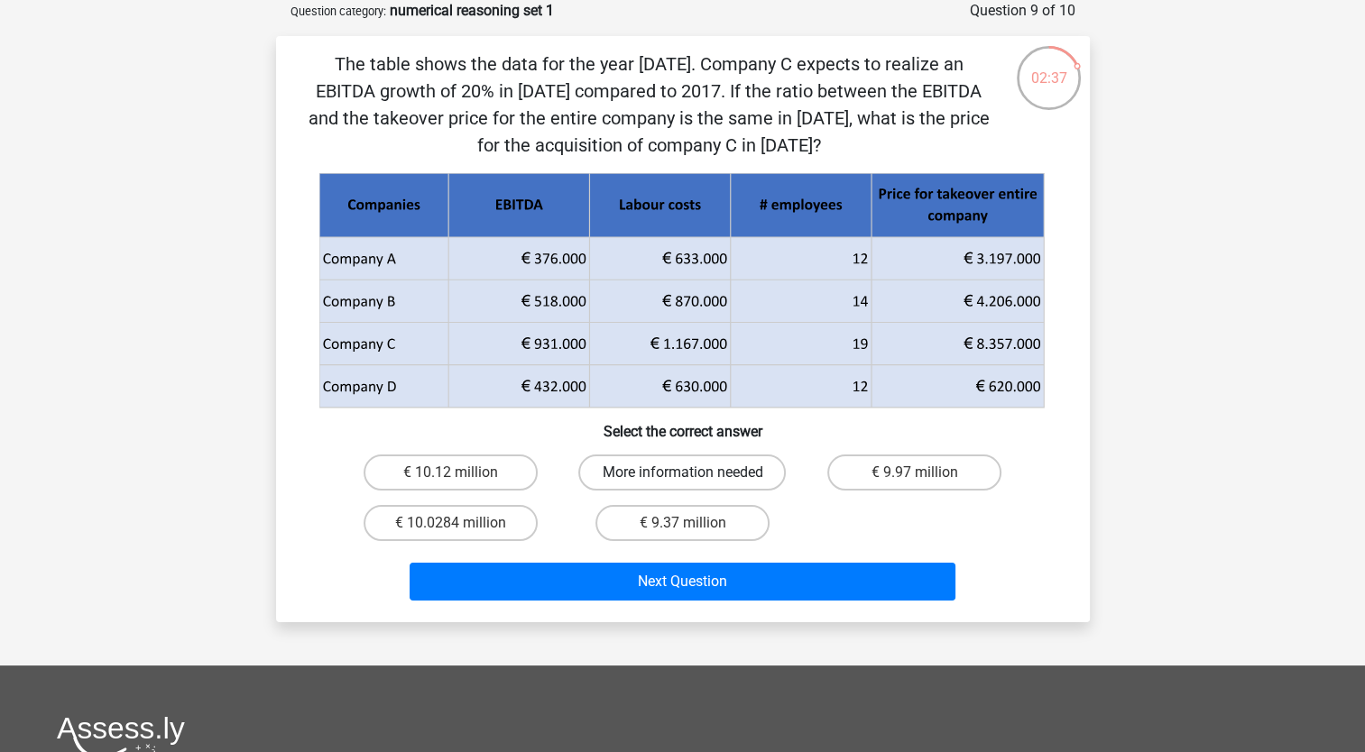
click at [642, 473] on label "More information needed" at bounding box center [681, 473] width 207 height 36
click at [682, 473] on input "More information needed" at bounding box center [688, 479] width 12 height 12
radio input "true"
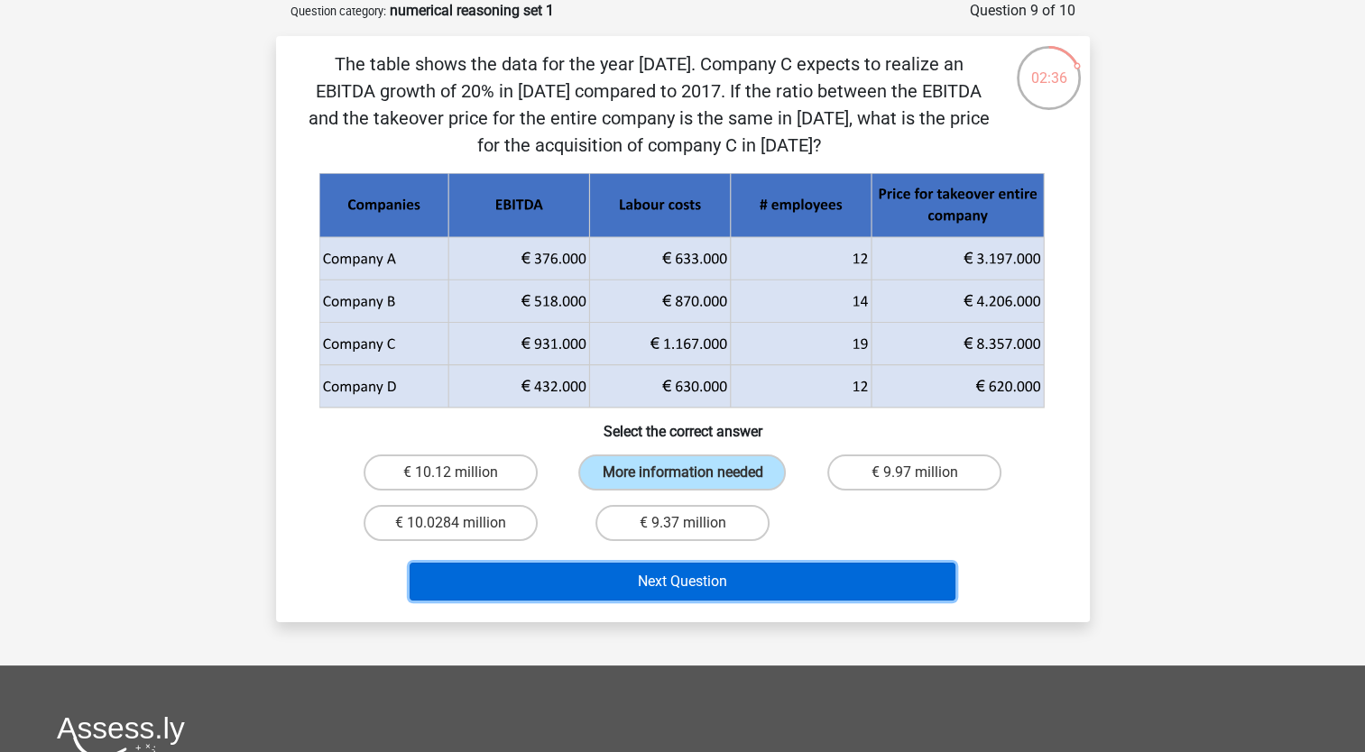
click at [647, 592] on button "Next Question" at bounding box center [683, 582] width 546 height 38
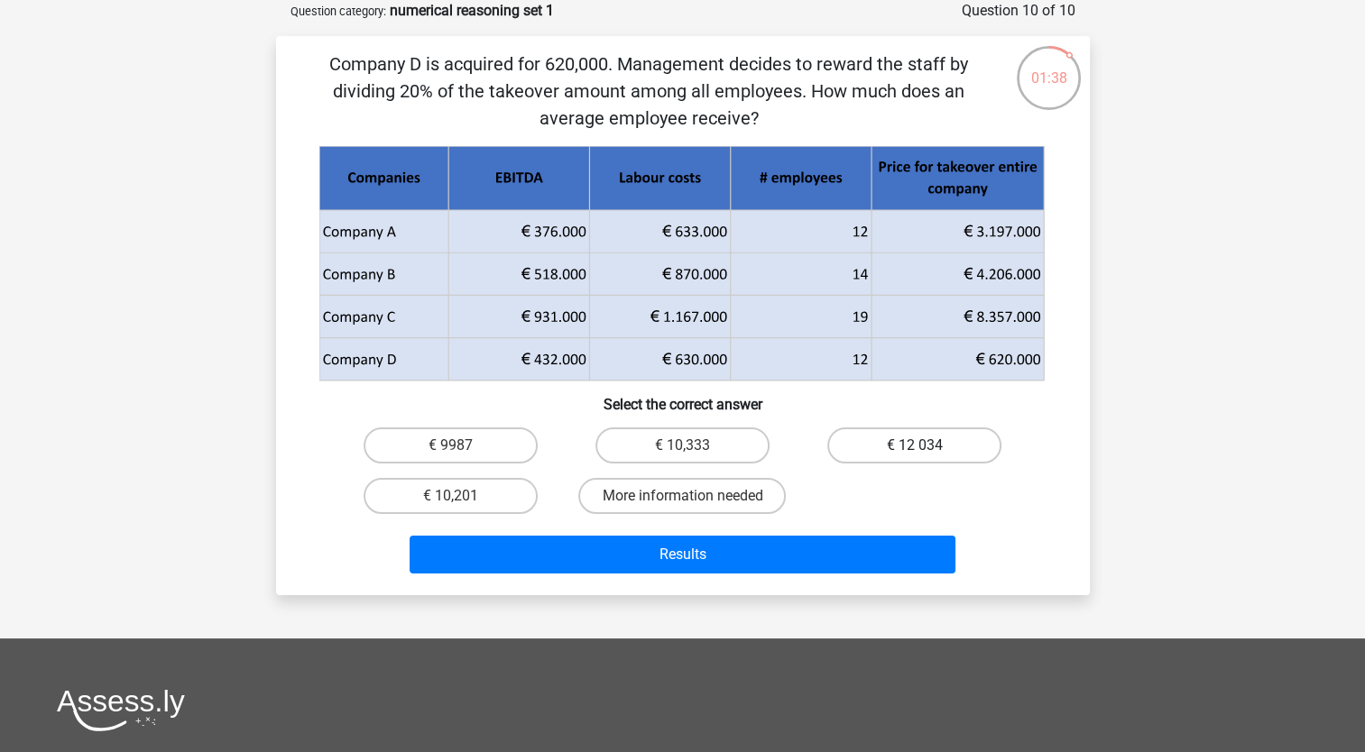
click at [870, 440] on label "€ 12 034" at bounding box center [914, 446] width 174 height 36
click at [915, 446] on input "€ 12 034" at bounding box center [921, 452] width 12 height 12
radio input "true"
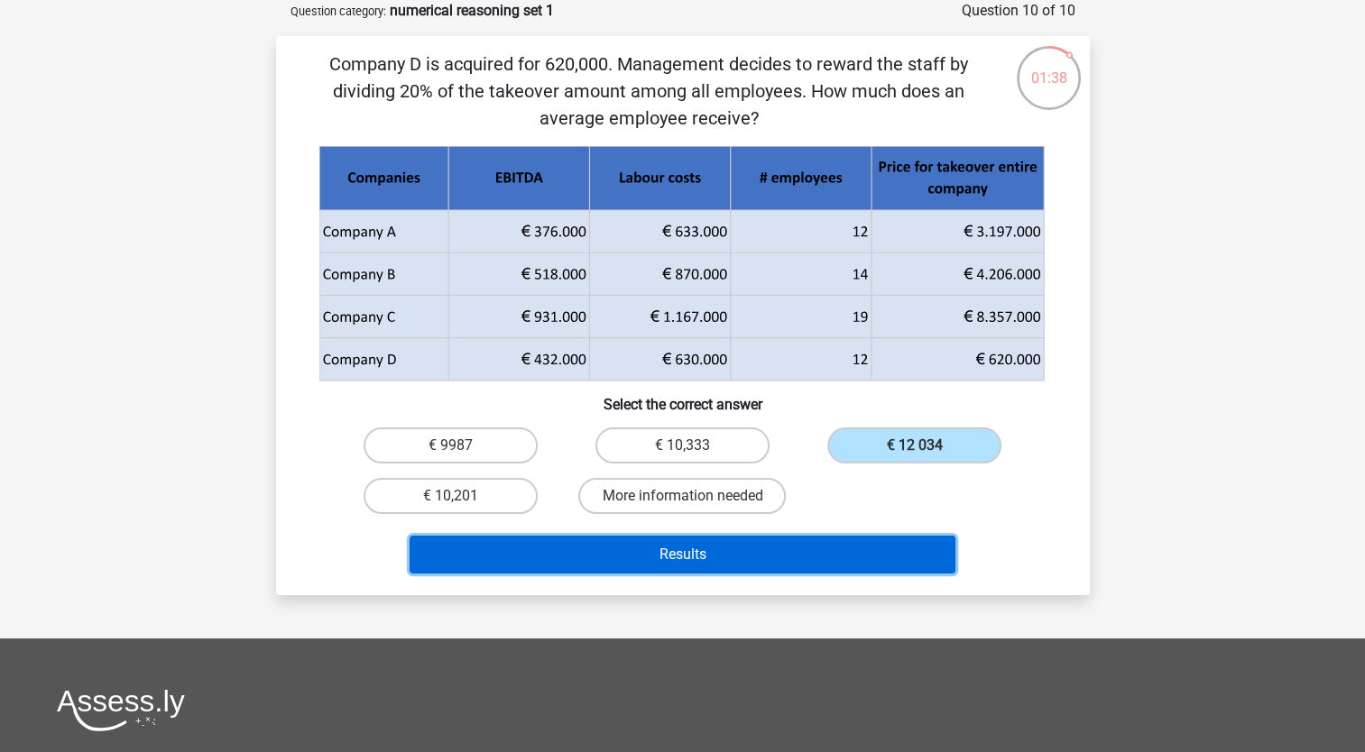
click at [726, 560] on button "Results" at bounding box center [683, 555] width 546 height 38
